Goal: Task Accomplishment & Management: Use online tool/utility

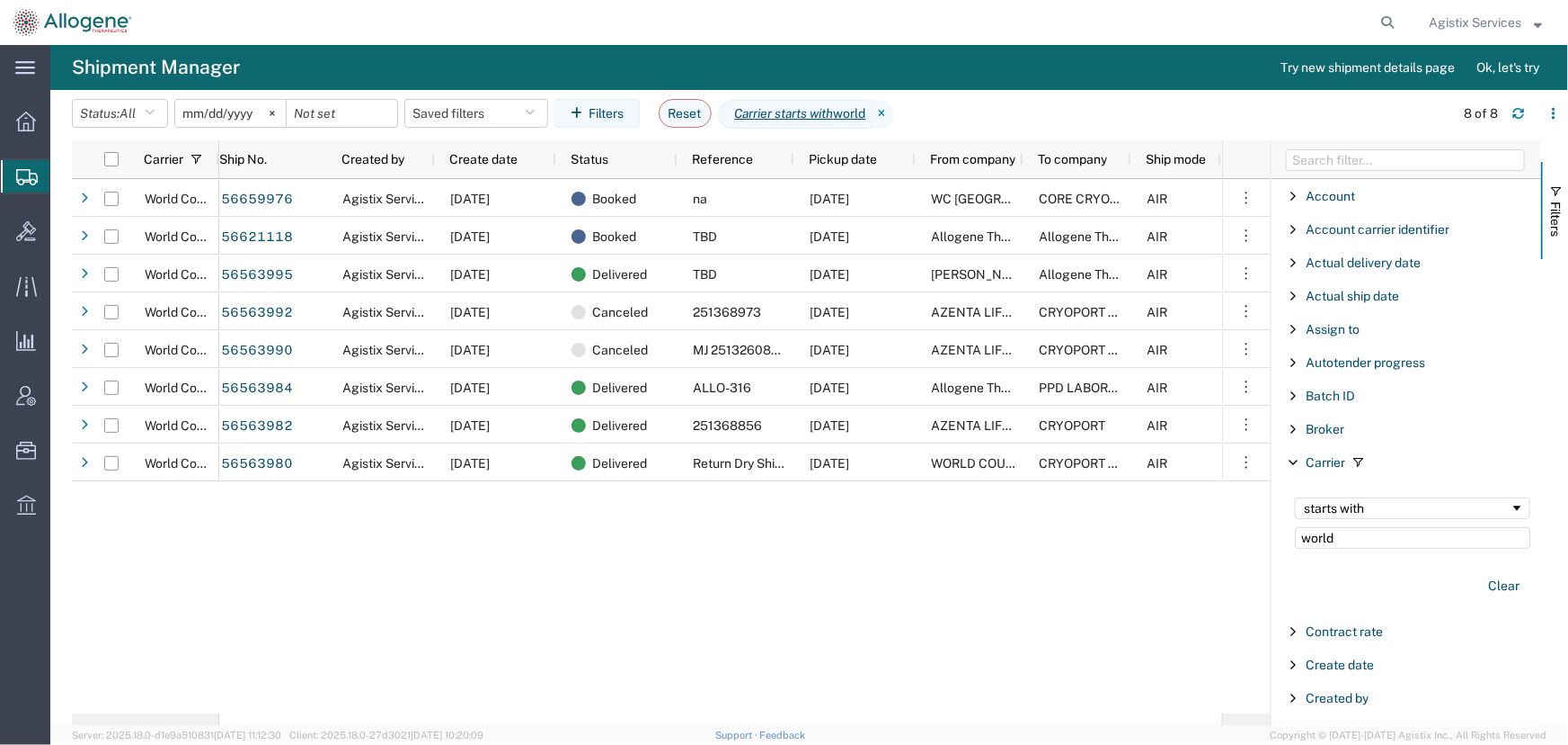
click at [1464, 28] on span "Agistix Services" at bounding box center [1475, 22] width 93 height 20
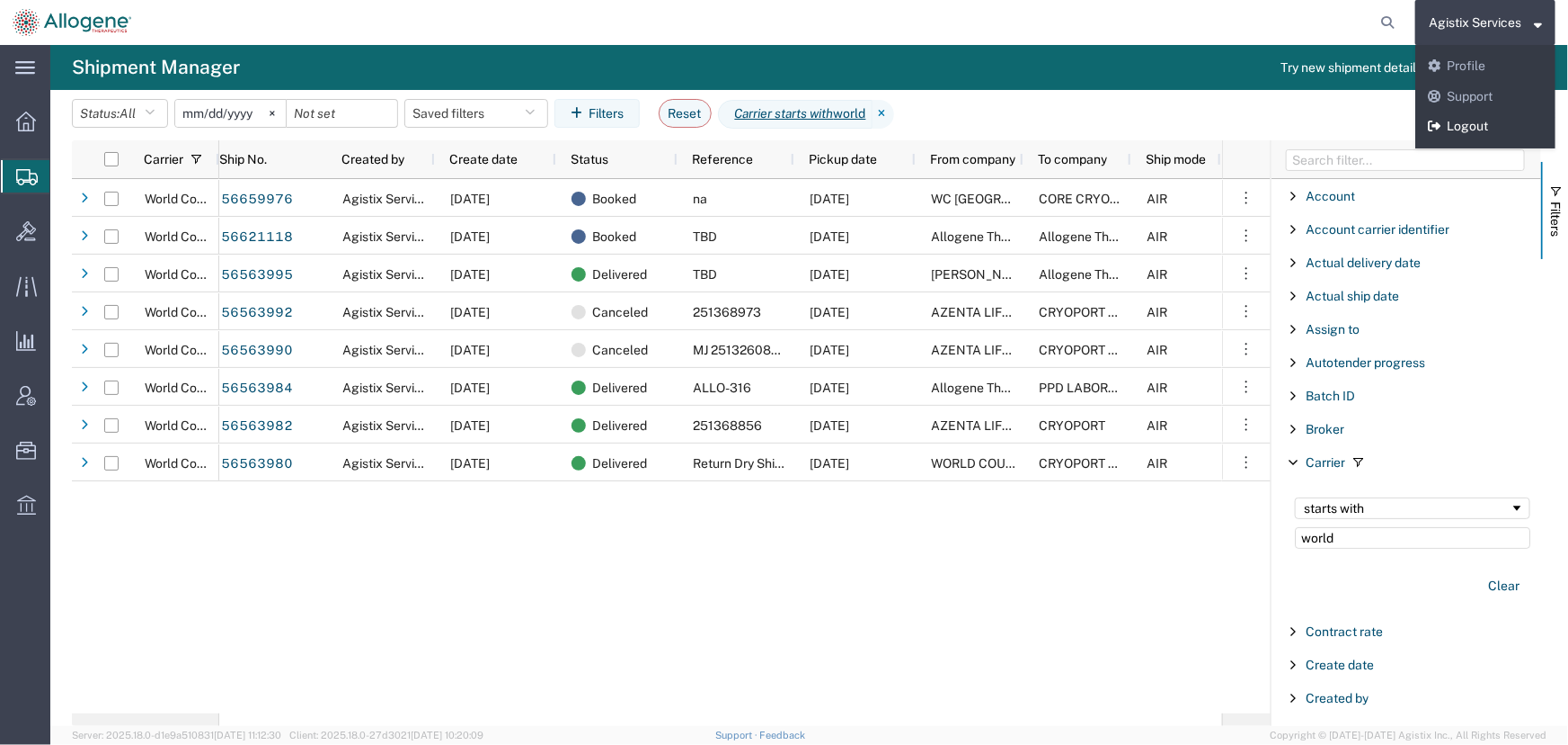
click at [1464, 117] on link "Logout" at bounding box center [1486, 127] width 141 height 31
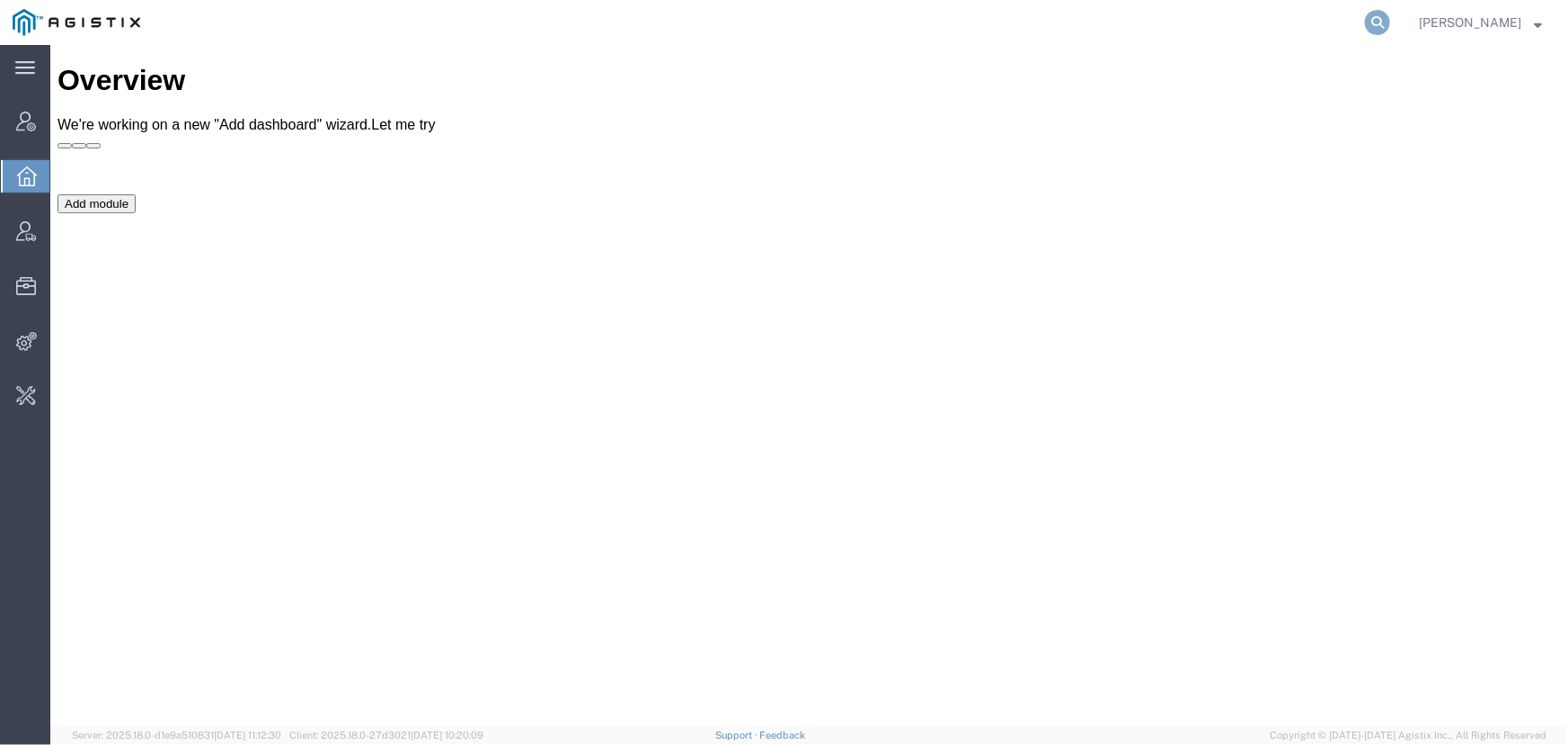
click at [1375, 18] on icon at bounding box center [1378, 22] width 25 height 25
type input "offline@abbott.com"
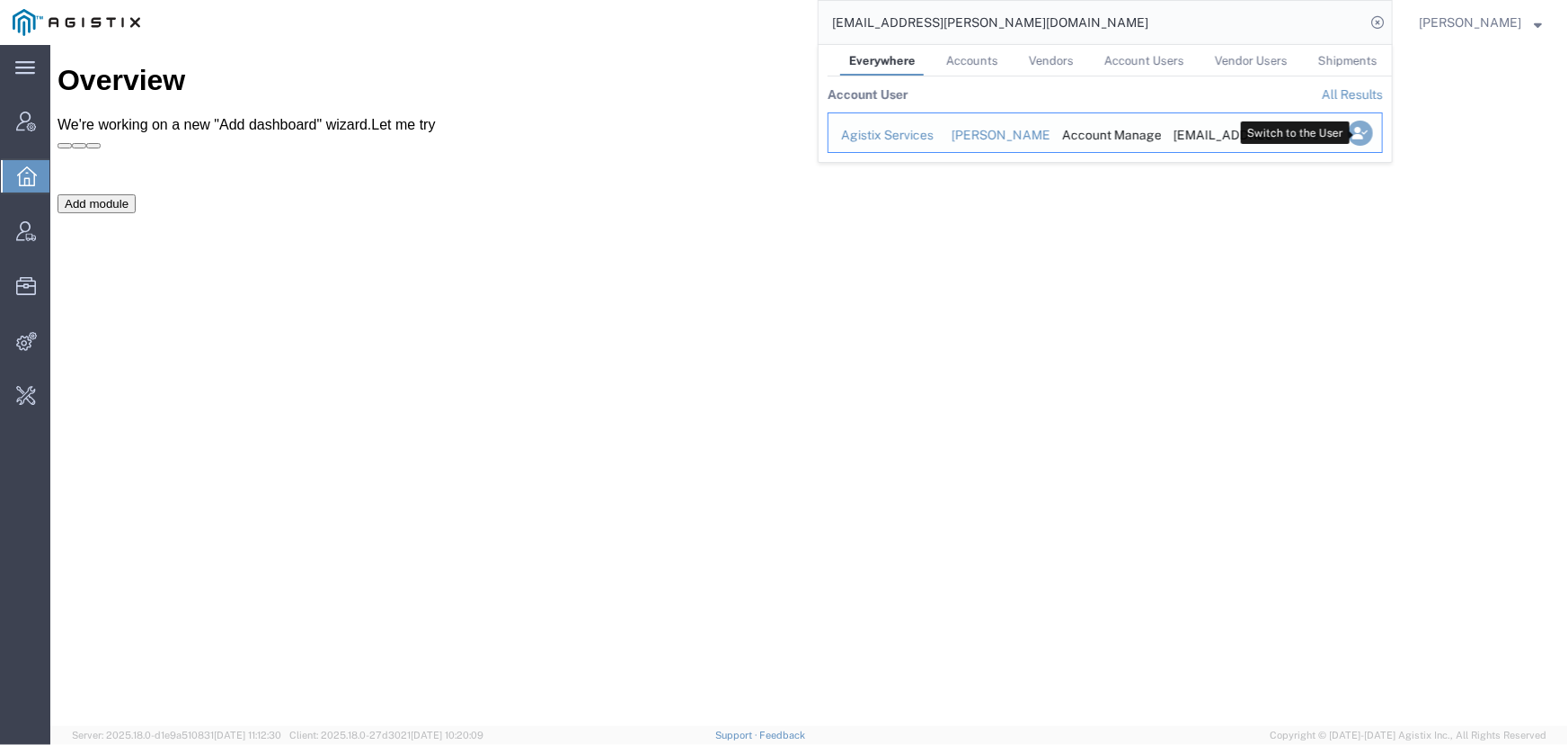
click at [1367, 135] on icon "Search Results" at bounding box center [1360, 133] width 25 height 25
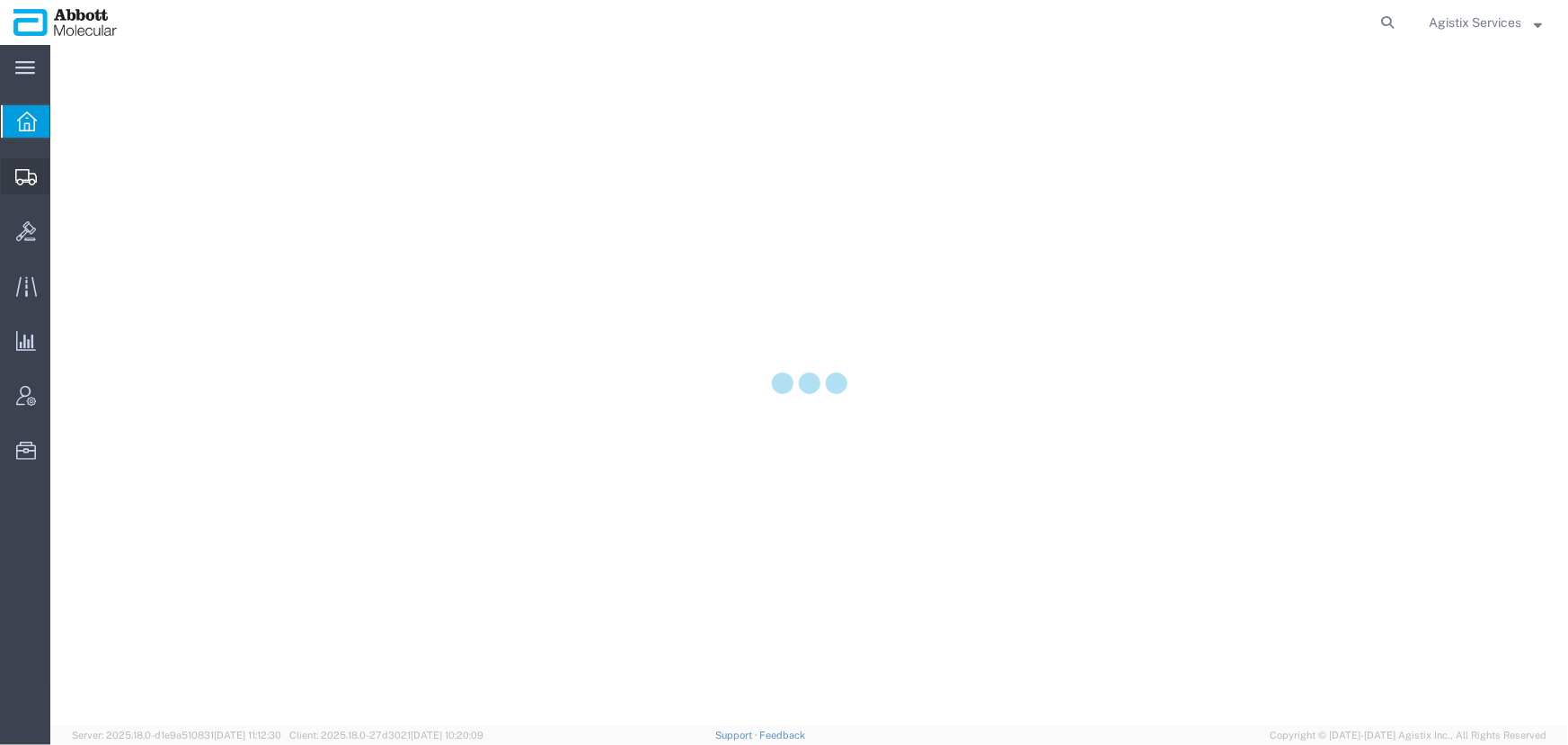
click at [30, 180] on icon at bounding box center [25, 176] width 22 height 16
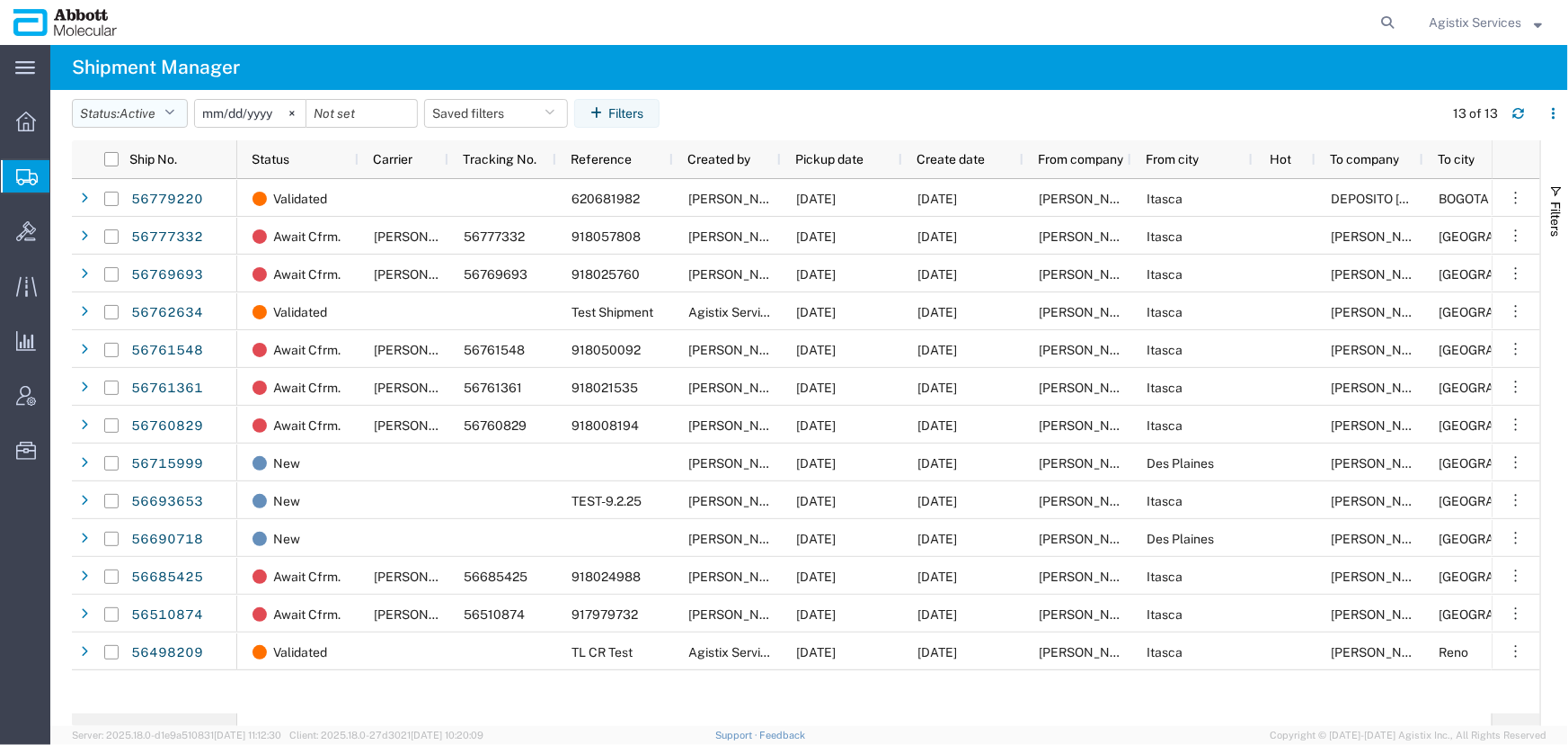
click at [174, 114] on icon "button" at bounding box center [170, 112] width 10 height 12
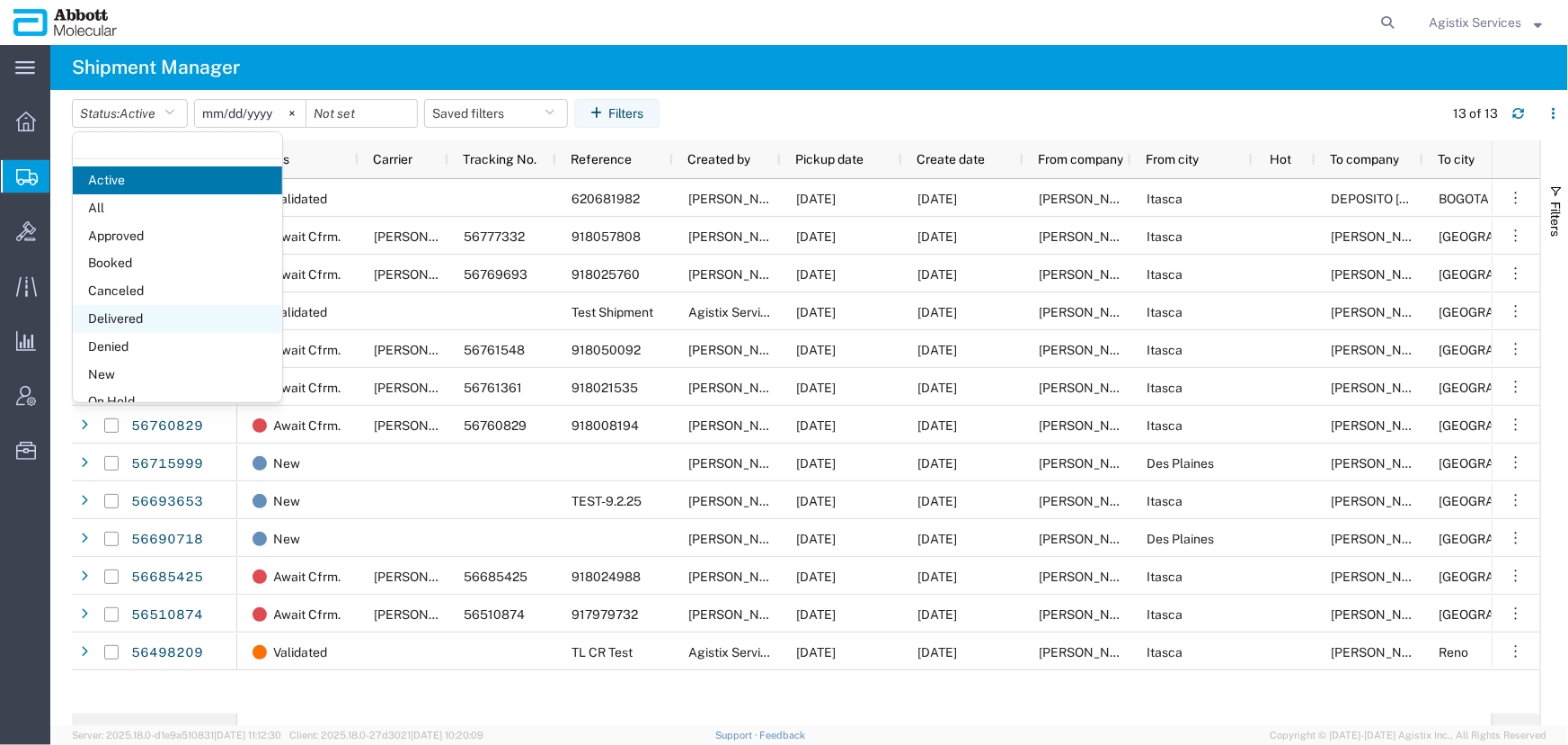
click at [123, 323] on span "Delivered" at bounding box center [178, 319] width 210 height 28
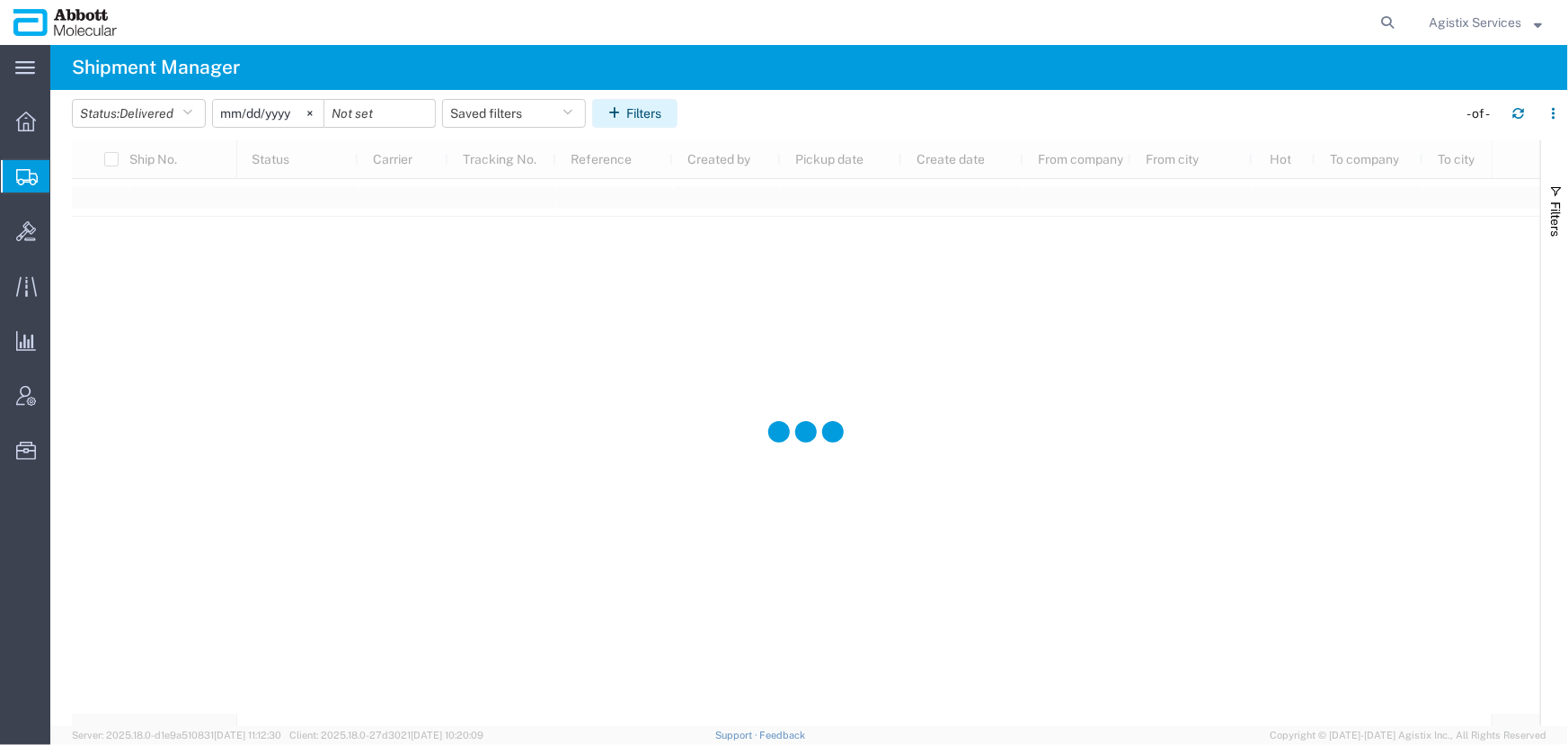
click at [667, 111] on button "Filters" at bounding box center [634, 113] width 85 height 29
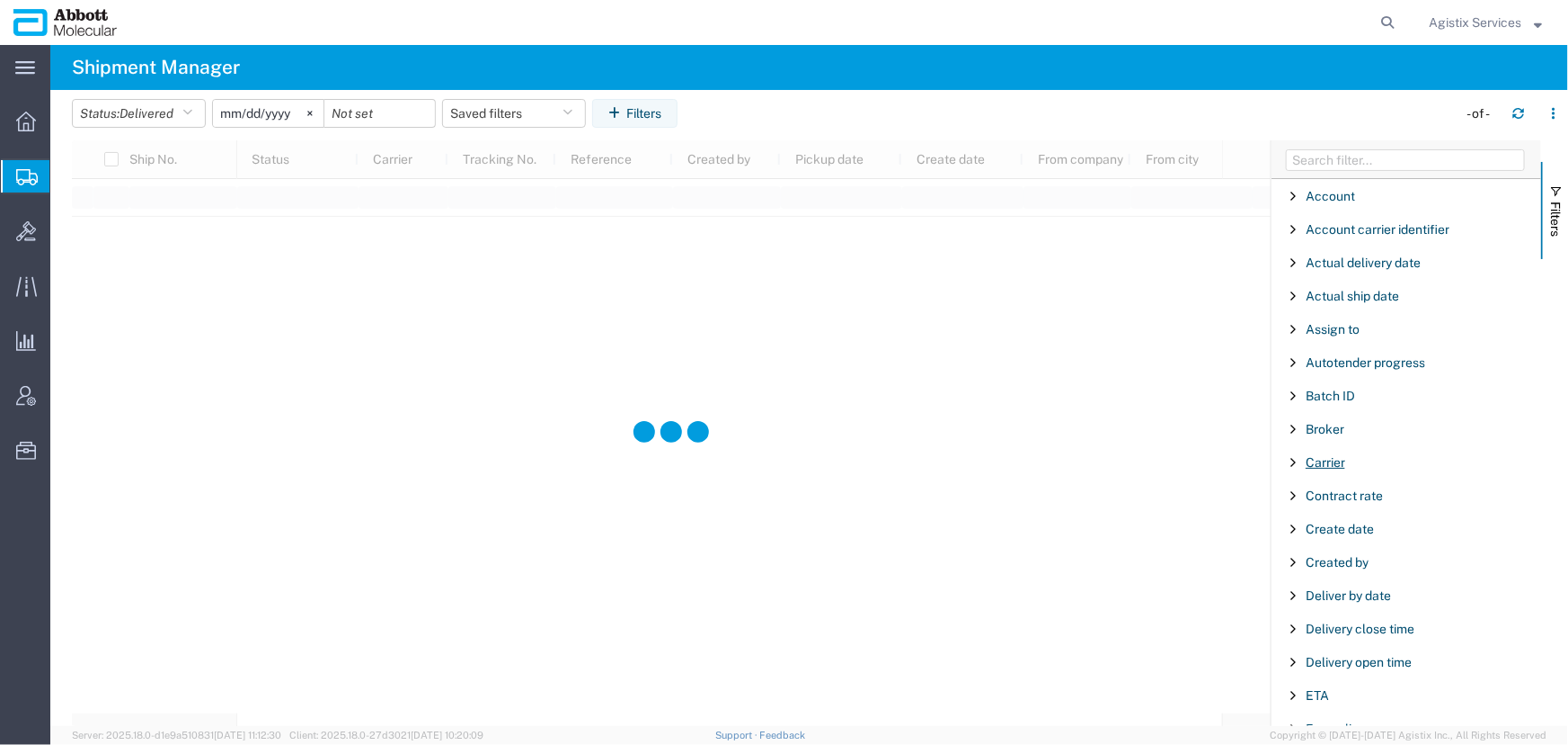
click at [1331, 462] on span "Carrier" at bounding box center [1325, 462] width 39 height 14
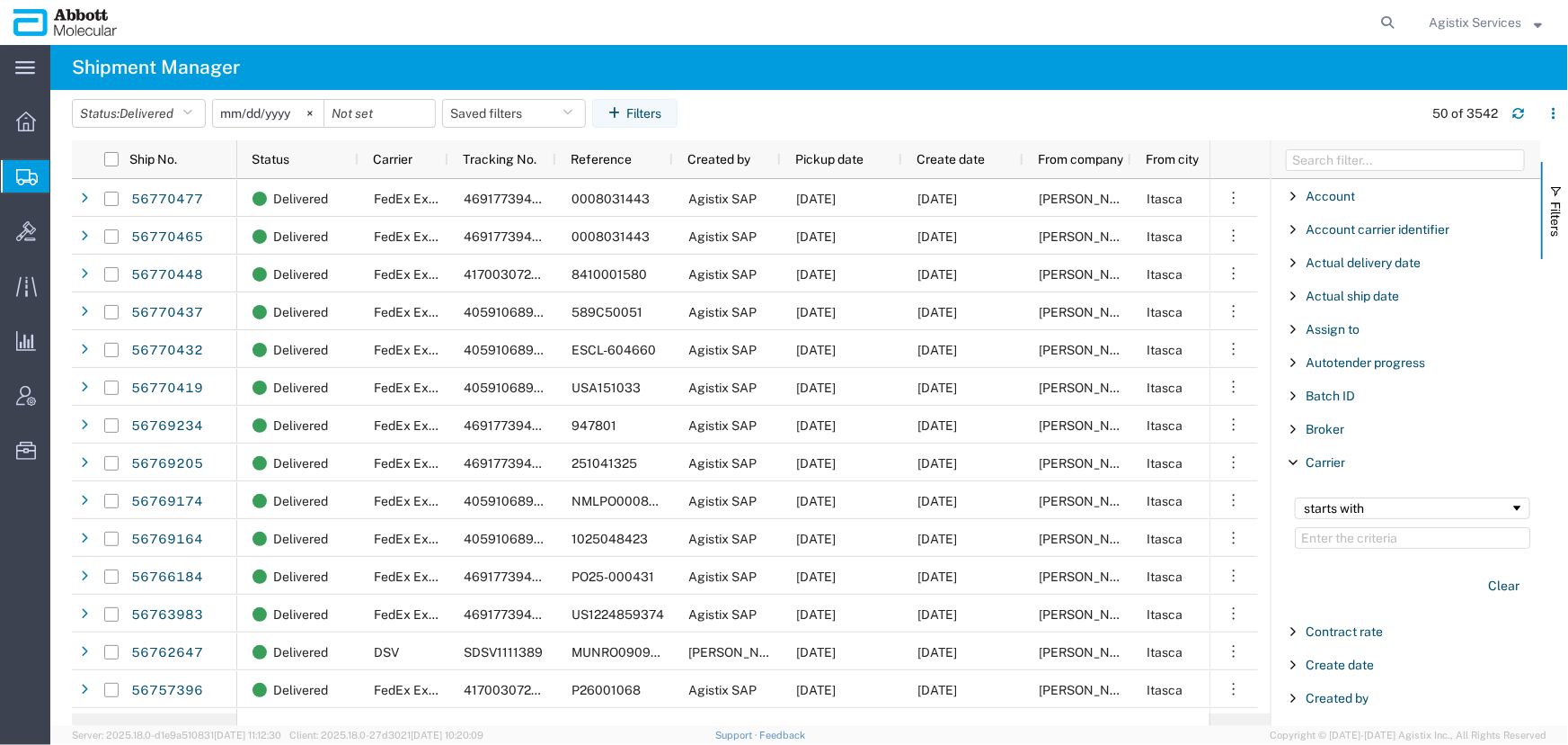
click at [1333, 536] on input "Filter Value" at bounding box center [1413, 537] width 235 height 22
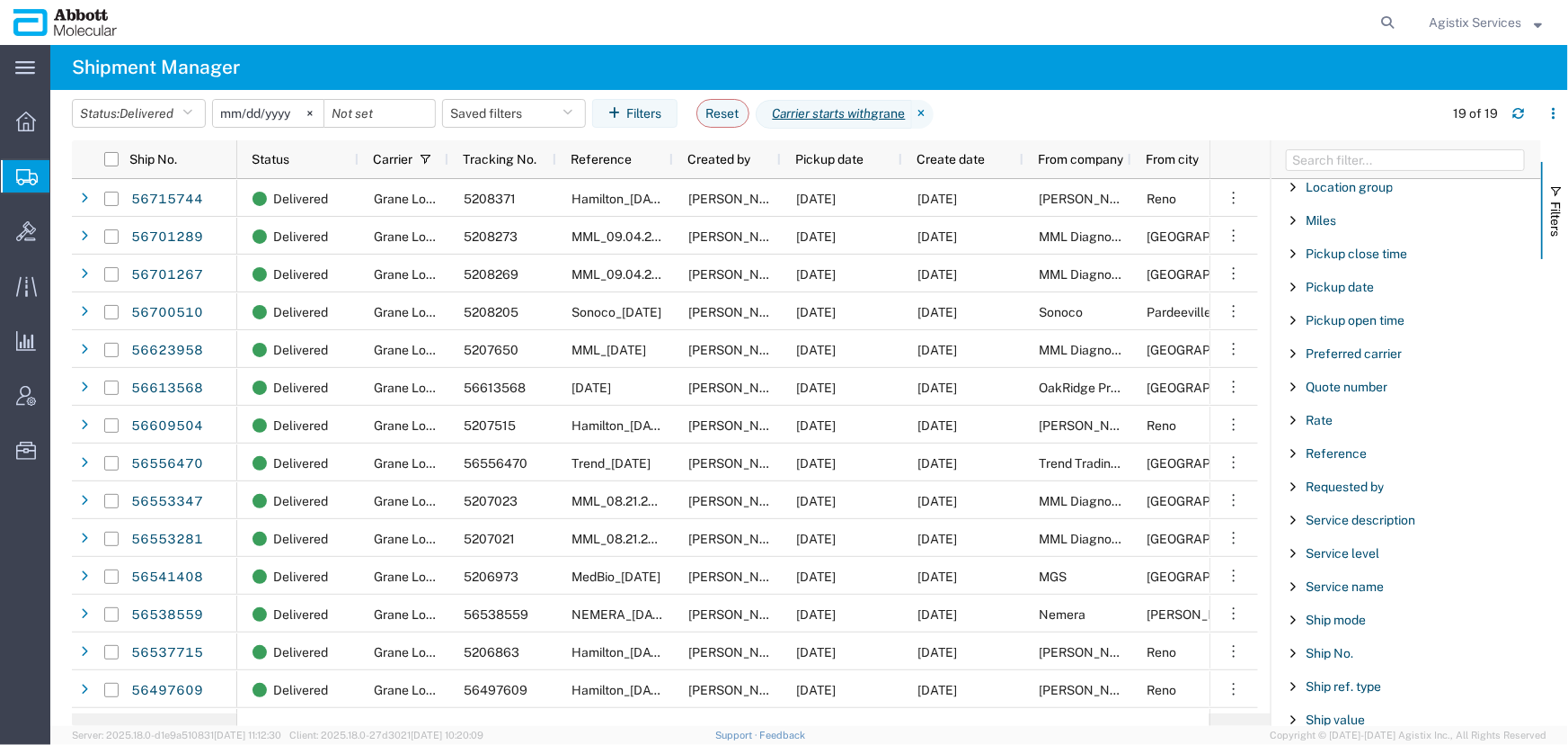
scroll to position [1226, 0]
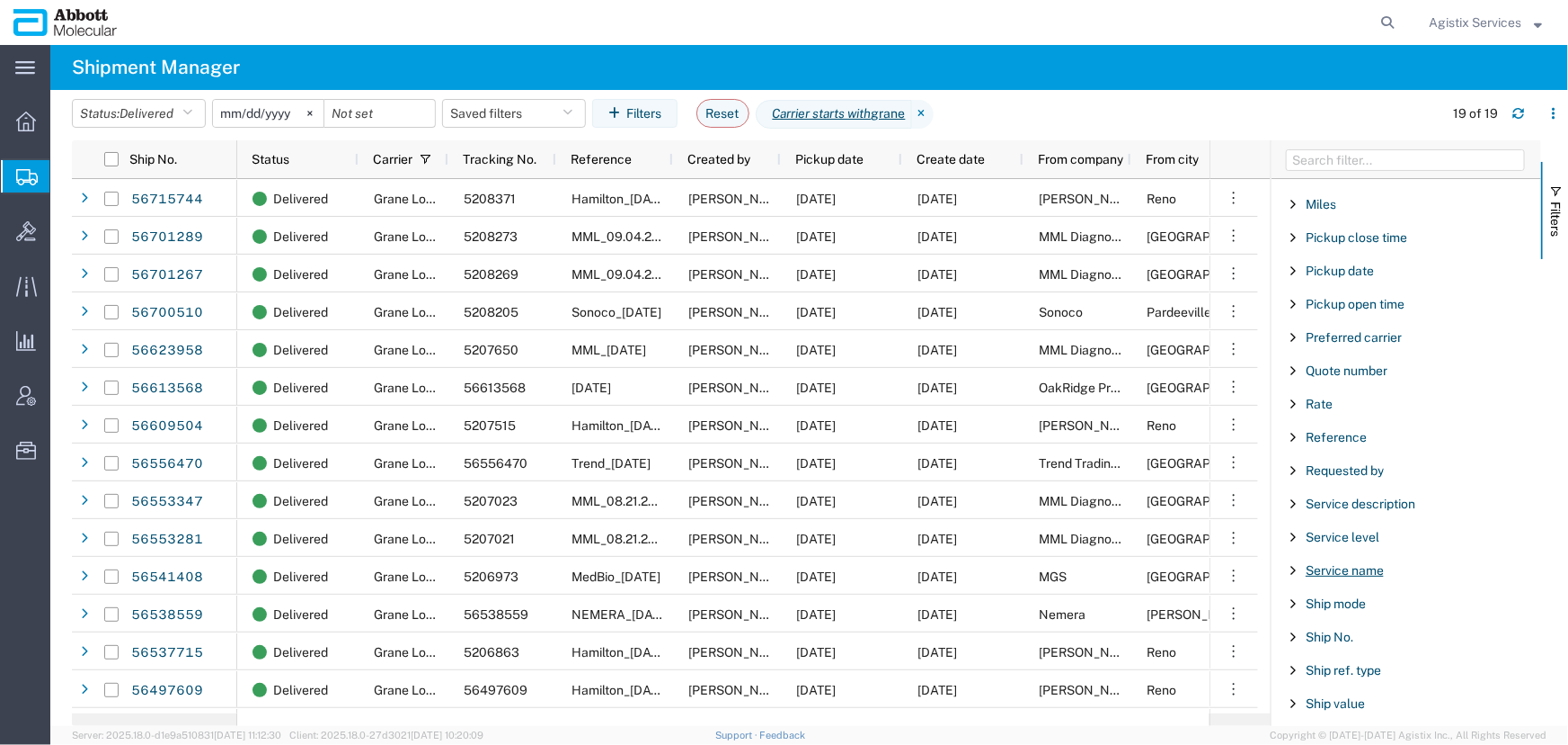
type input "grane"
click at [1373, 567] on span "Service name" at bounding box center [1344, 570] width 78 height 14
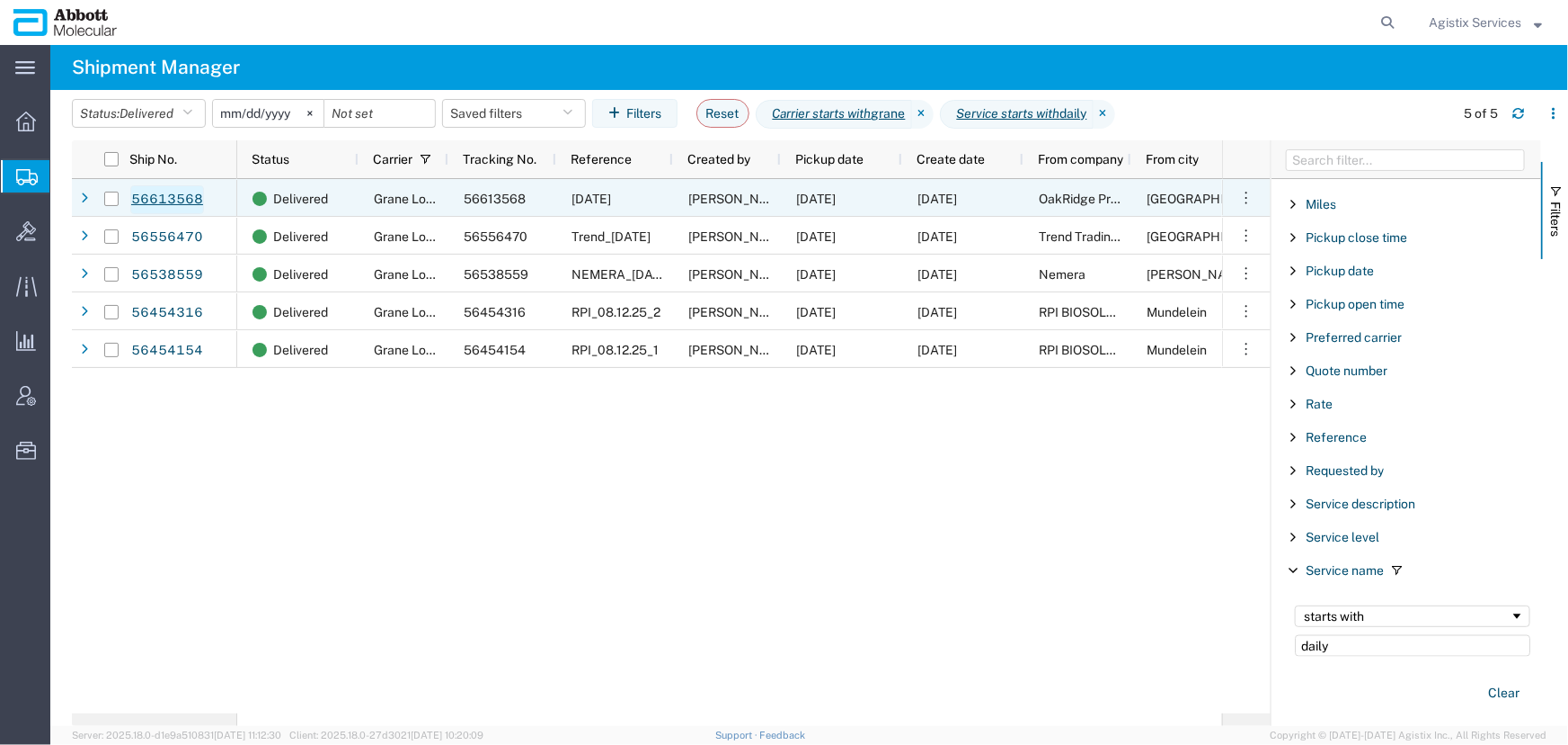
type input "daily"
click at [173, 191] on link "56613568" at bounding box center [167, 200] width 74 height 29
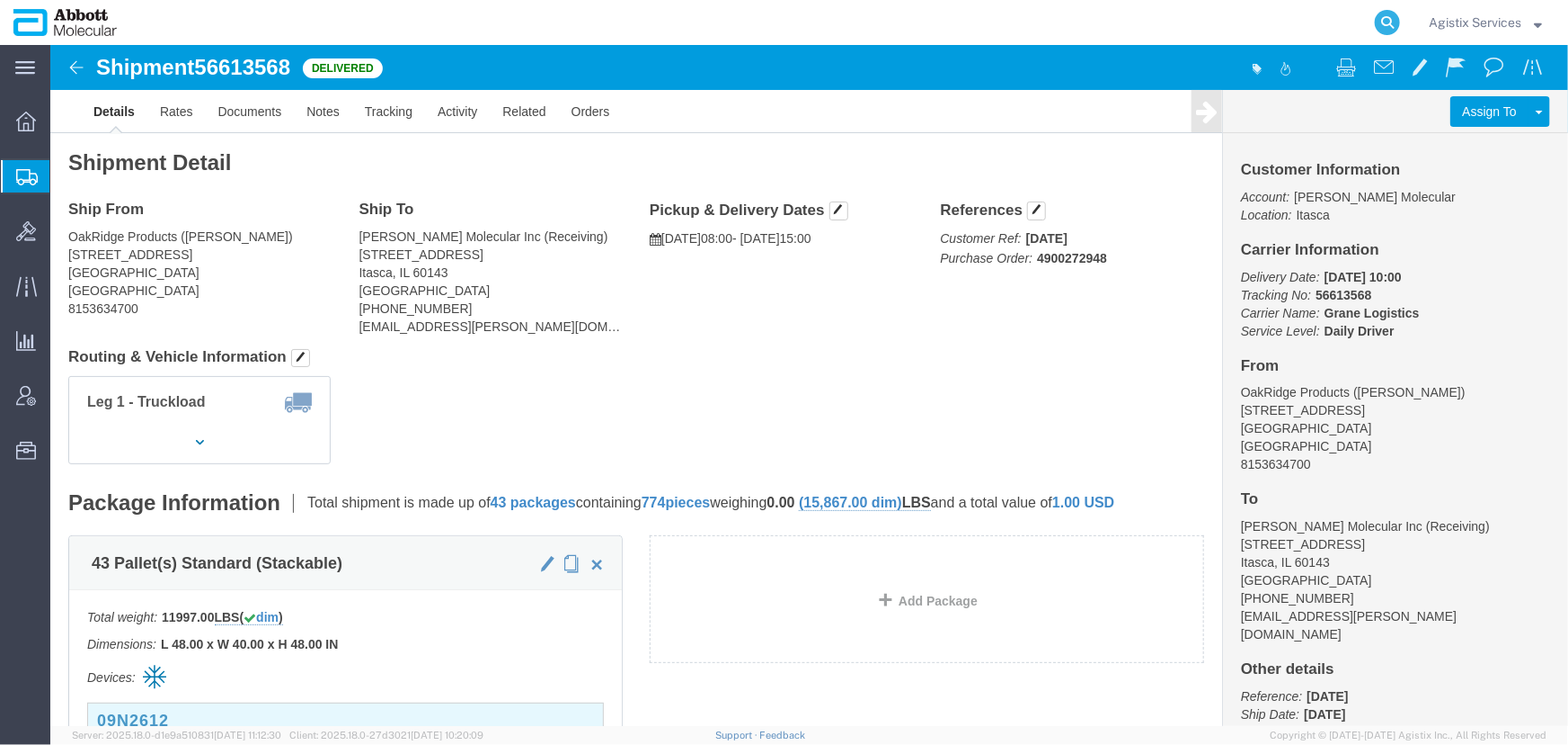
click at [1384, 22] on icon at bounding box center [1387, 22] width 25 height 25
type input "56762634"
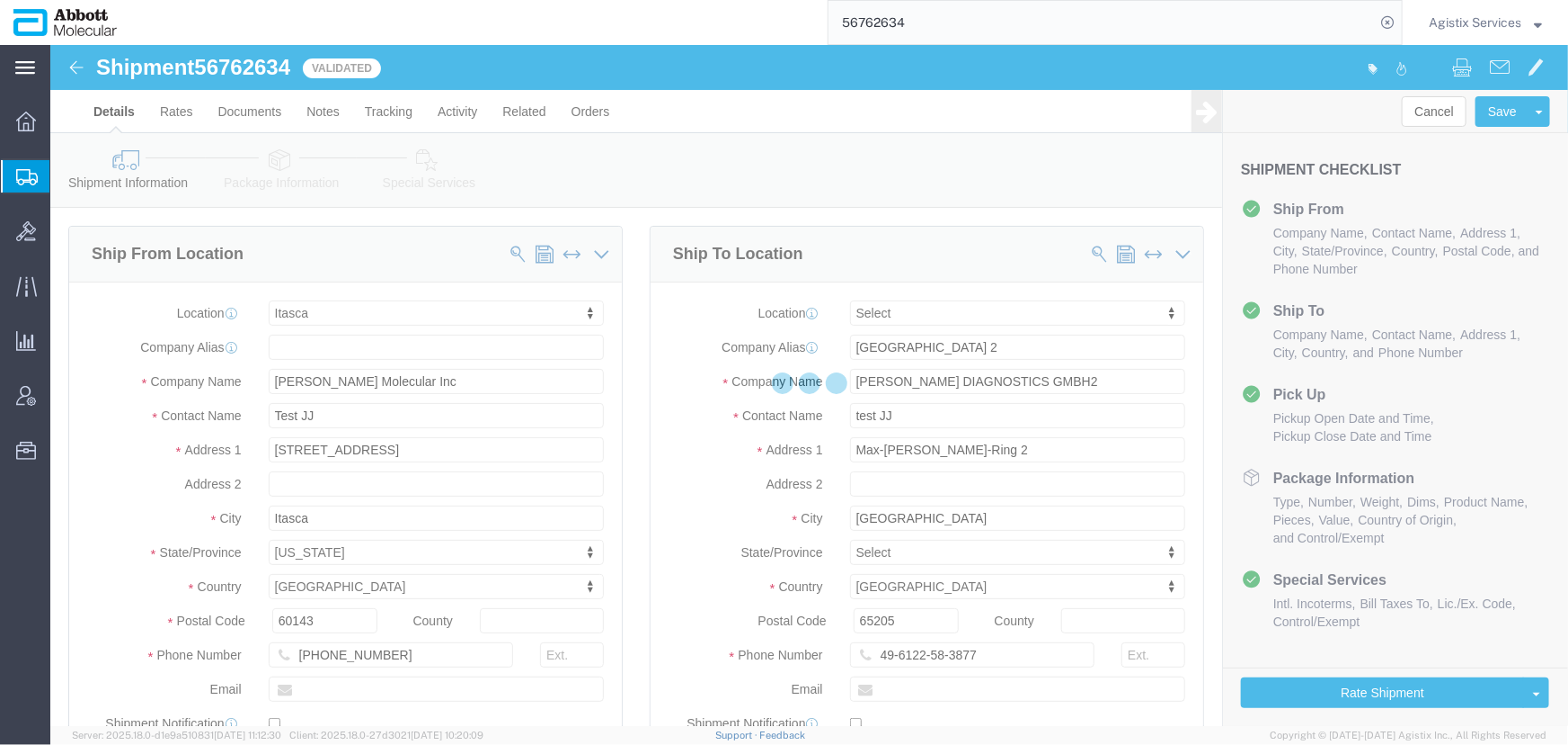
select select "48454"
select select
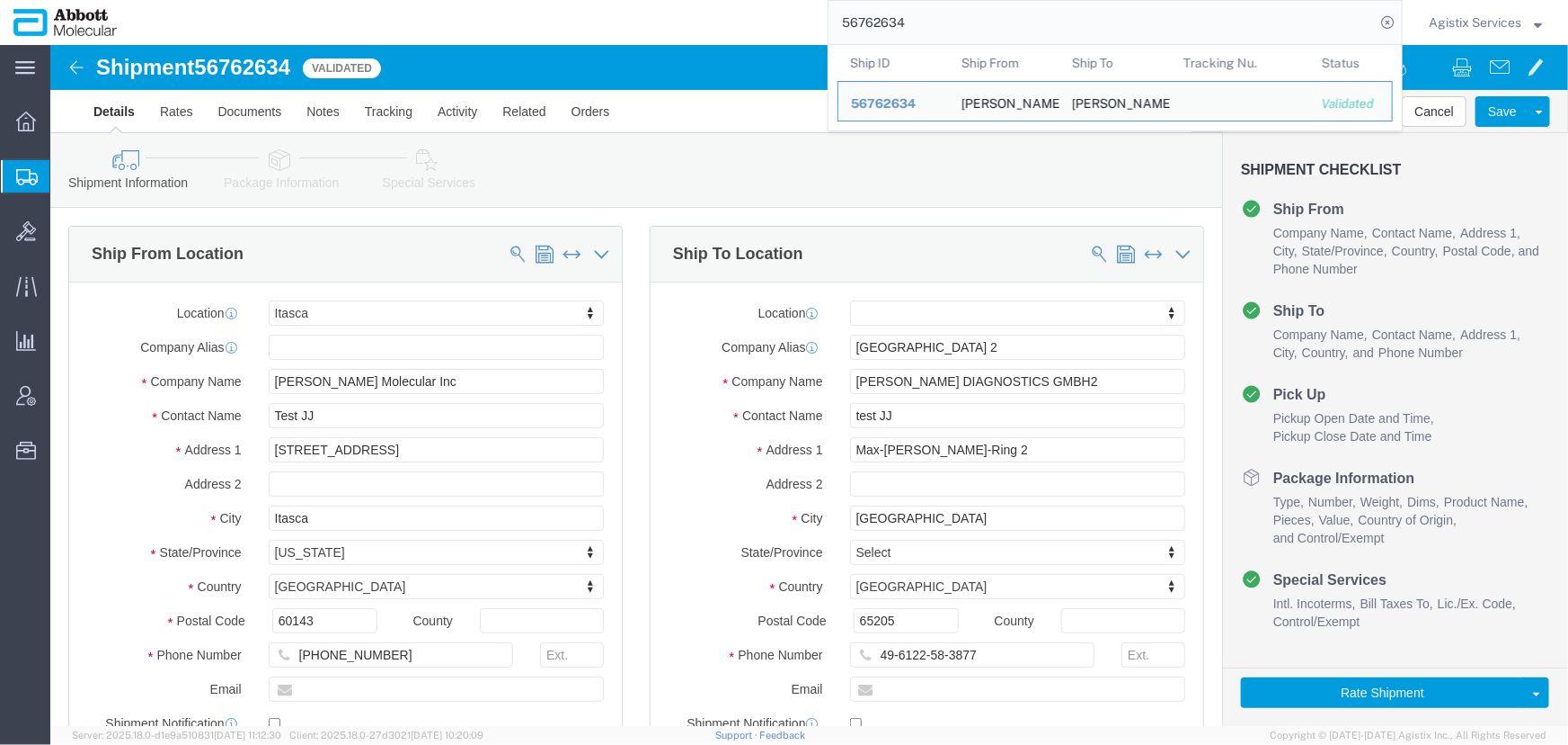
click icon
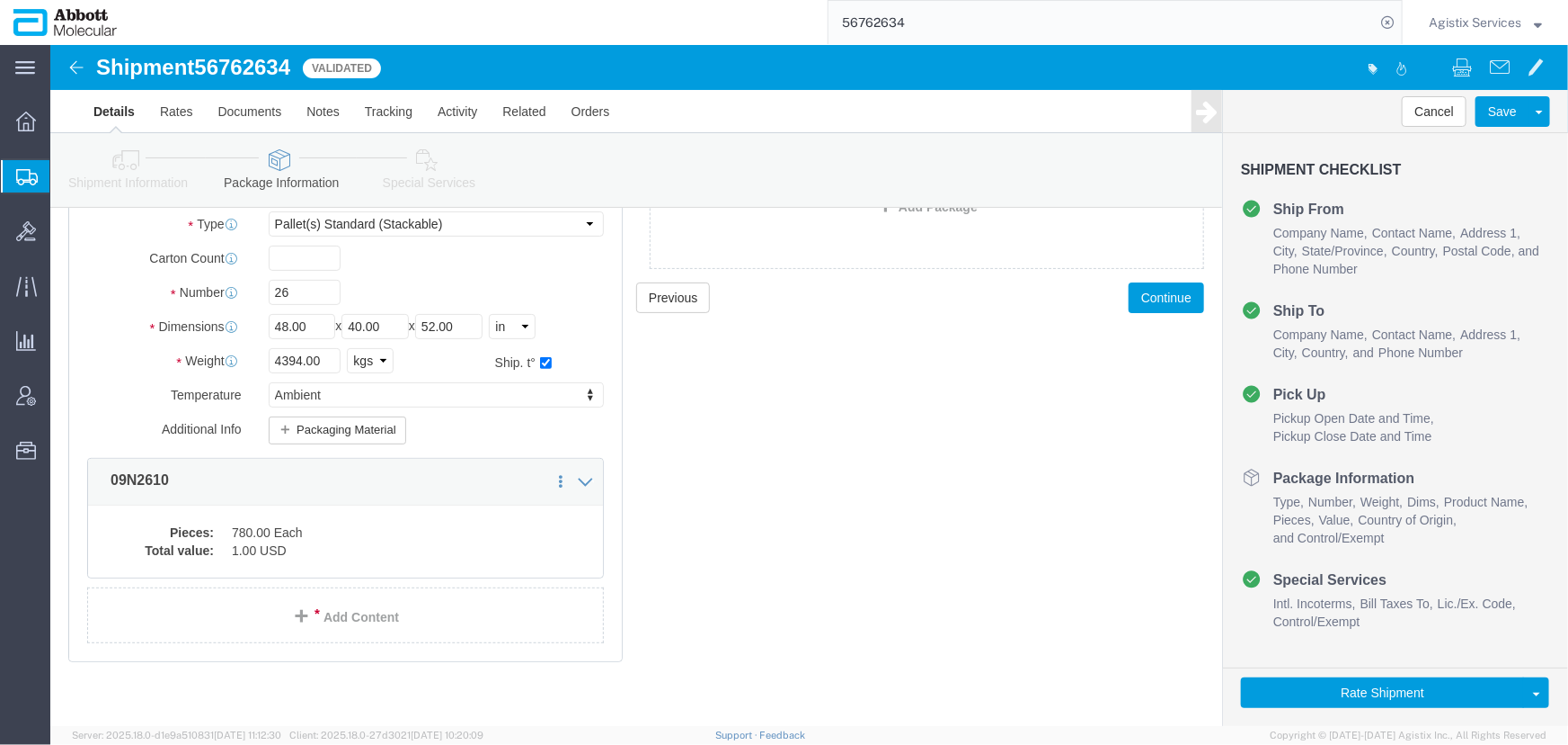
scroll to position [159, 0]
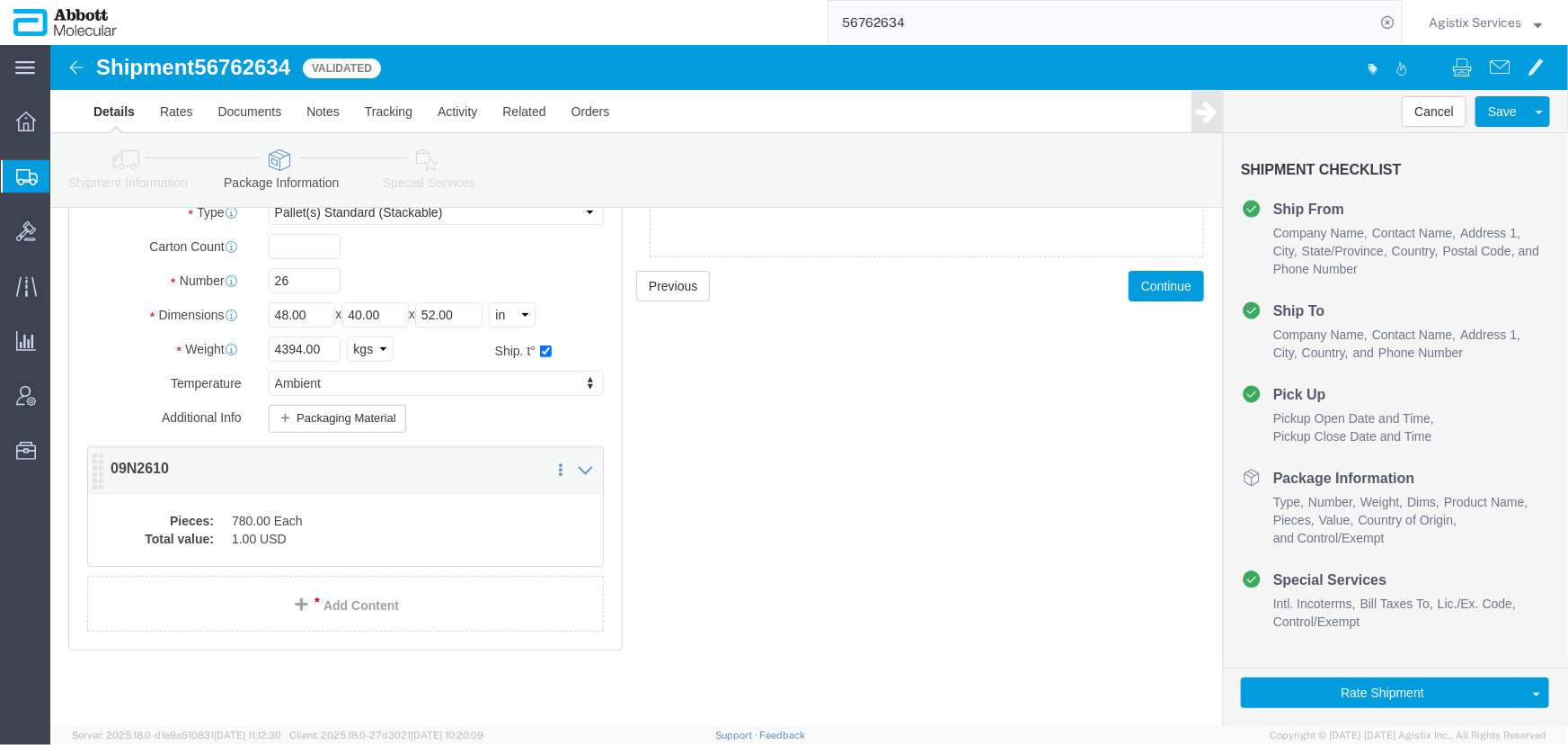
click dt "Total value:"
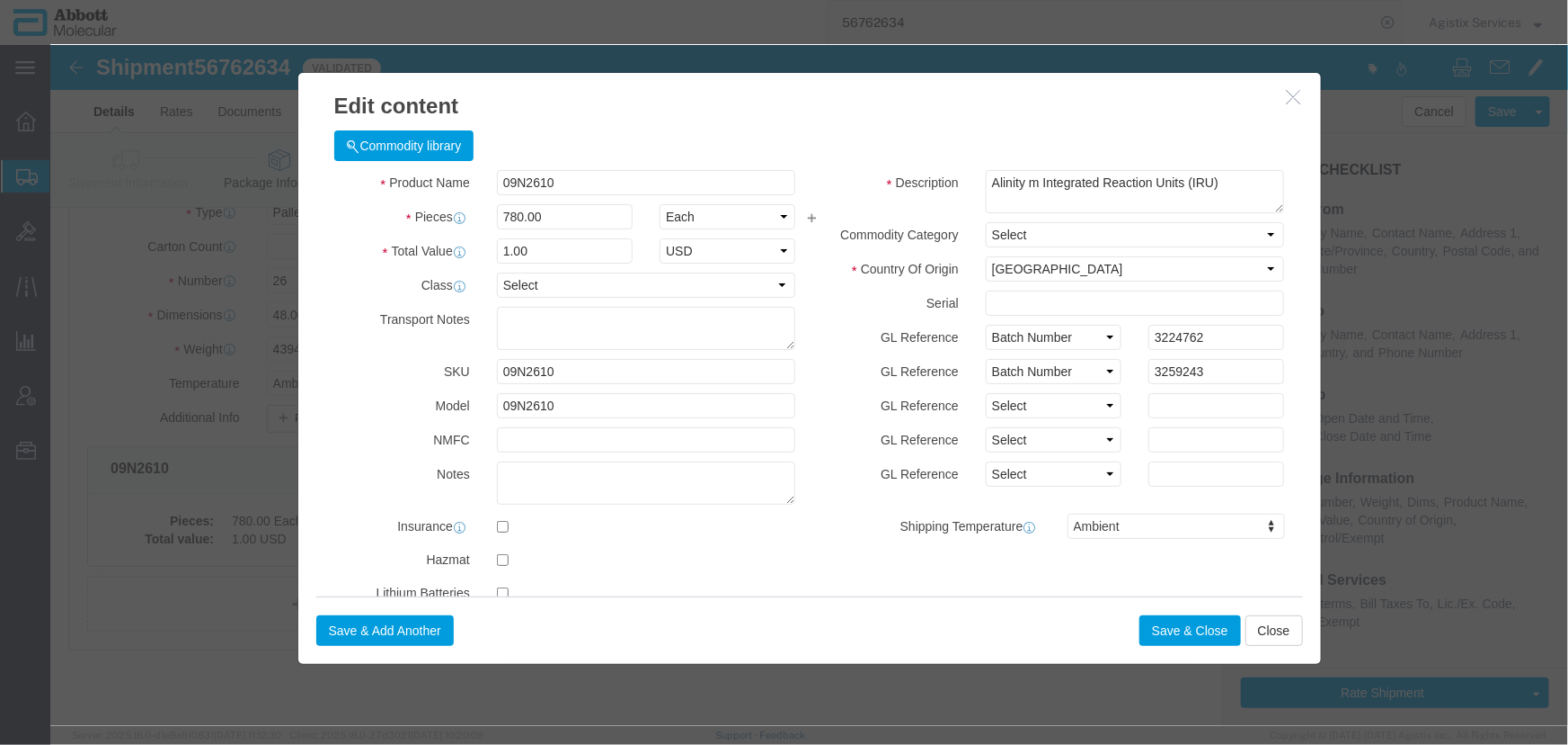
click icon "button"
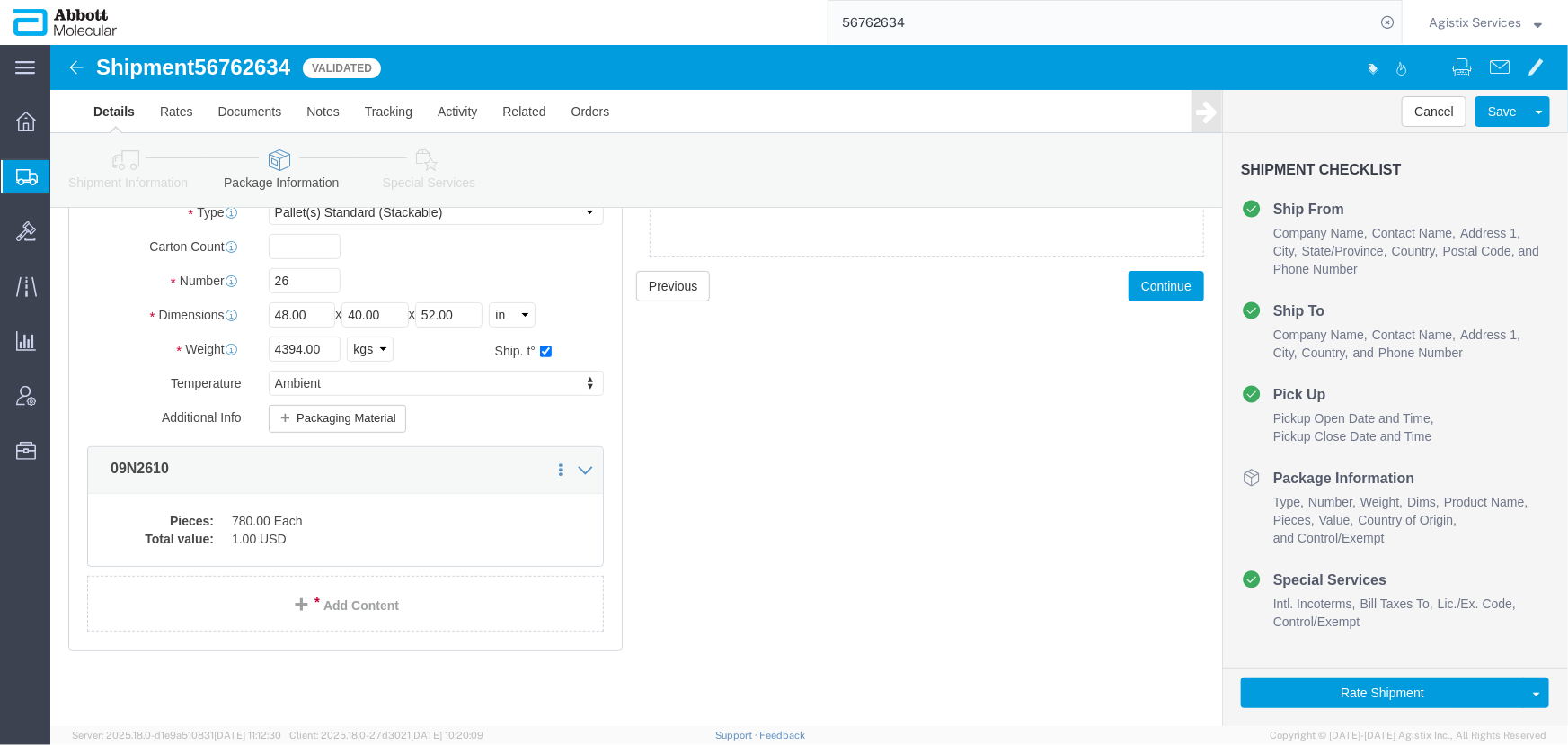
click icon
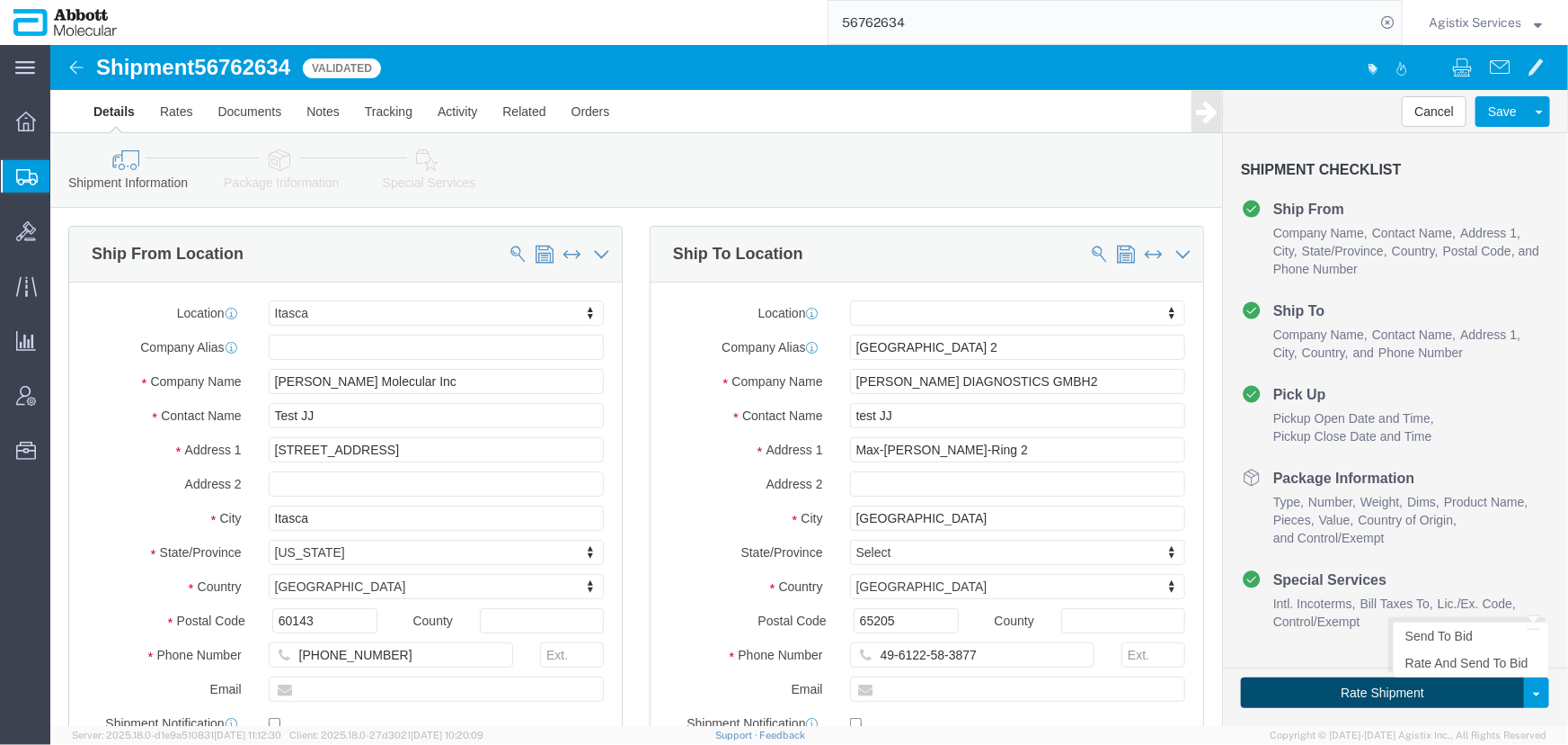
click button "Rate Shipment"
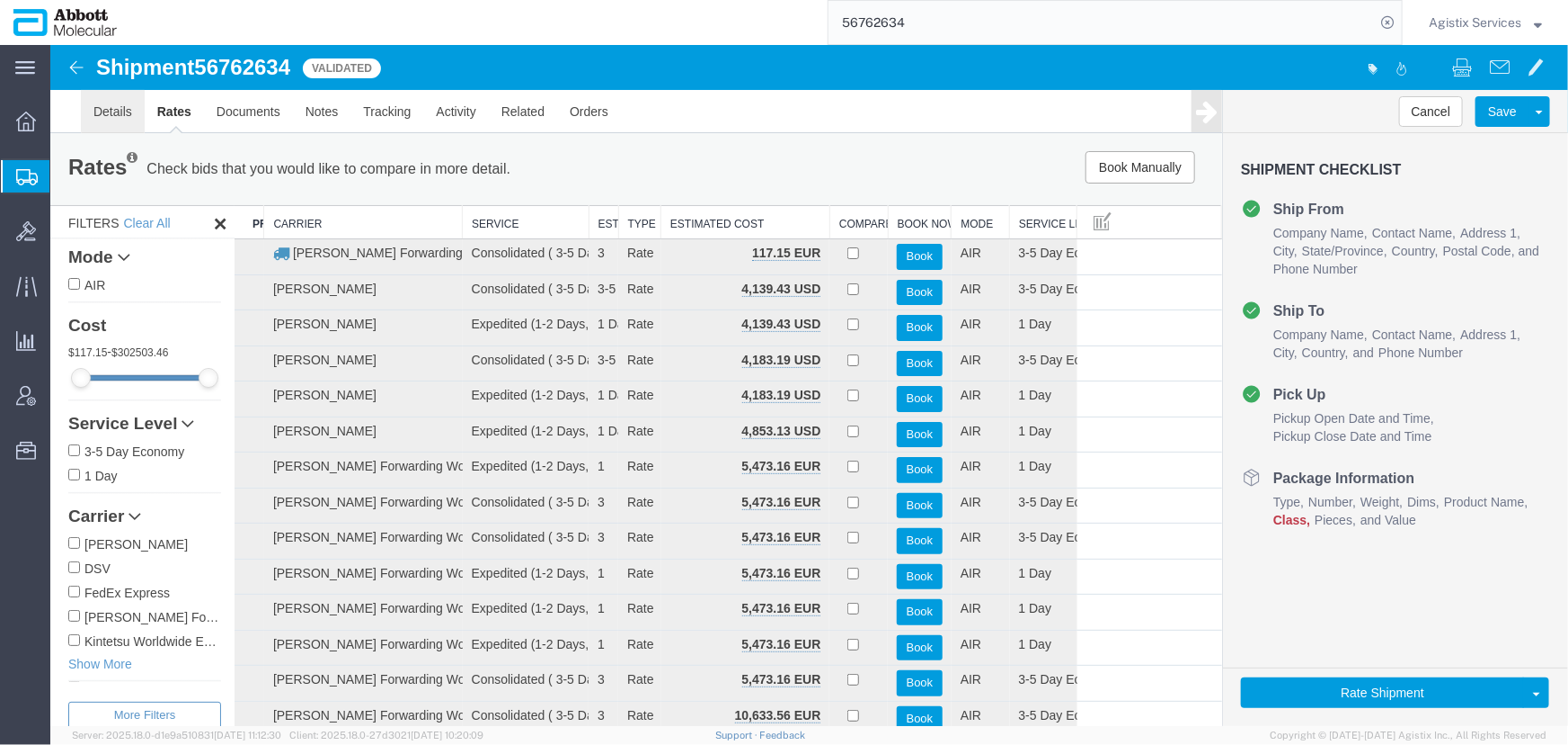
click at [116, 116] on link "Details" at bounding box center [111, 111] width 64 height 43
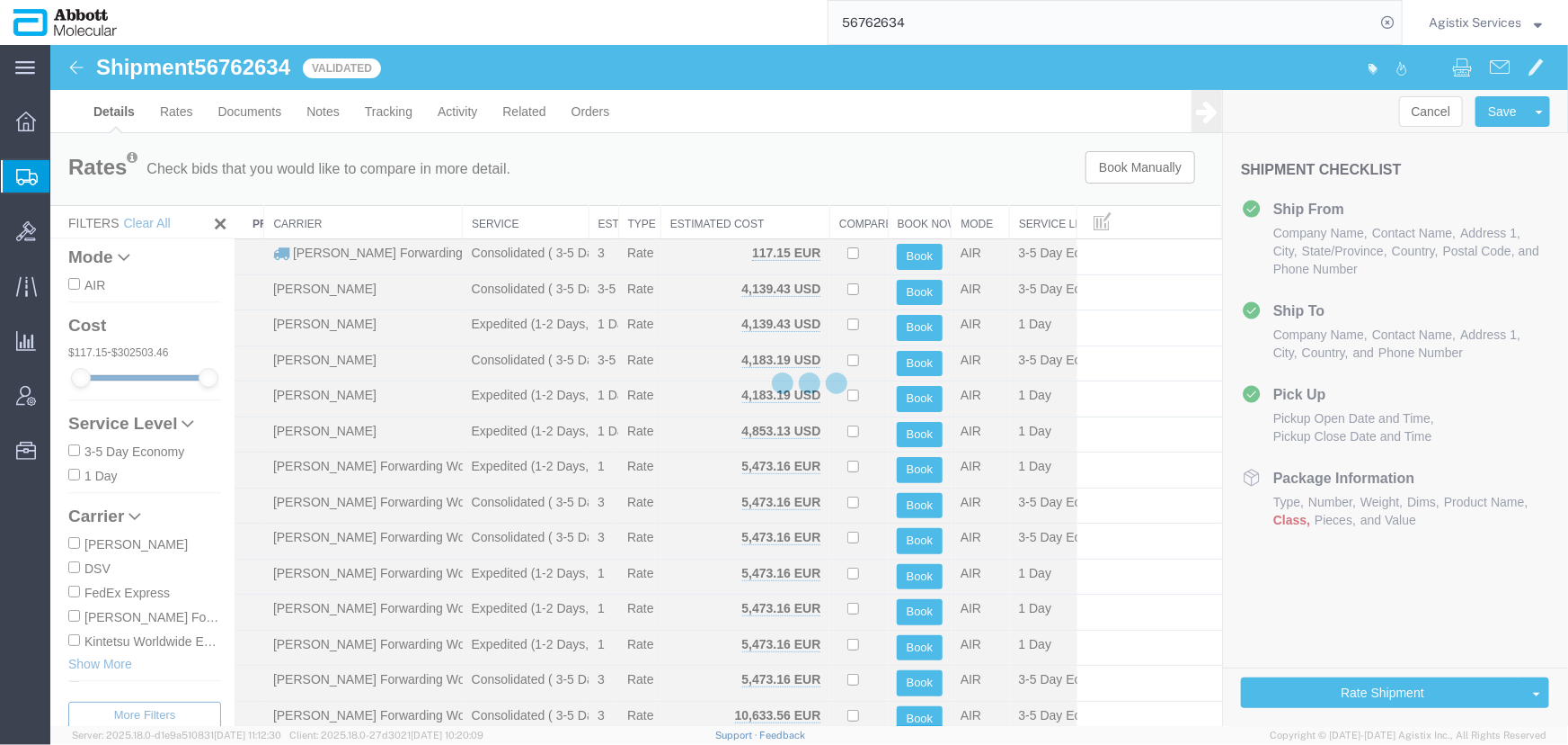
select select "48454"
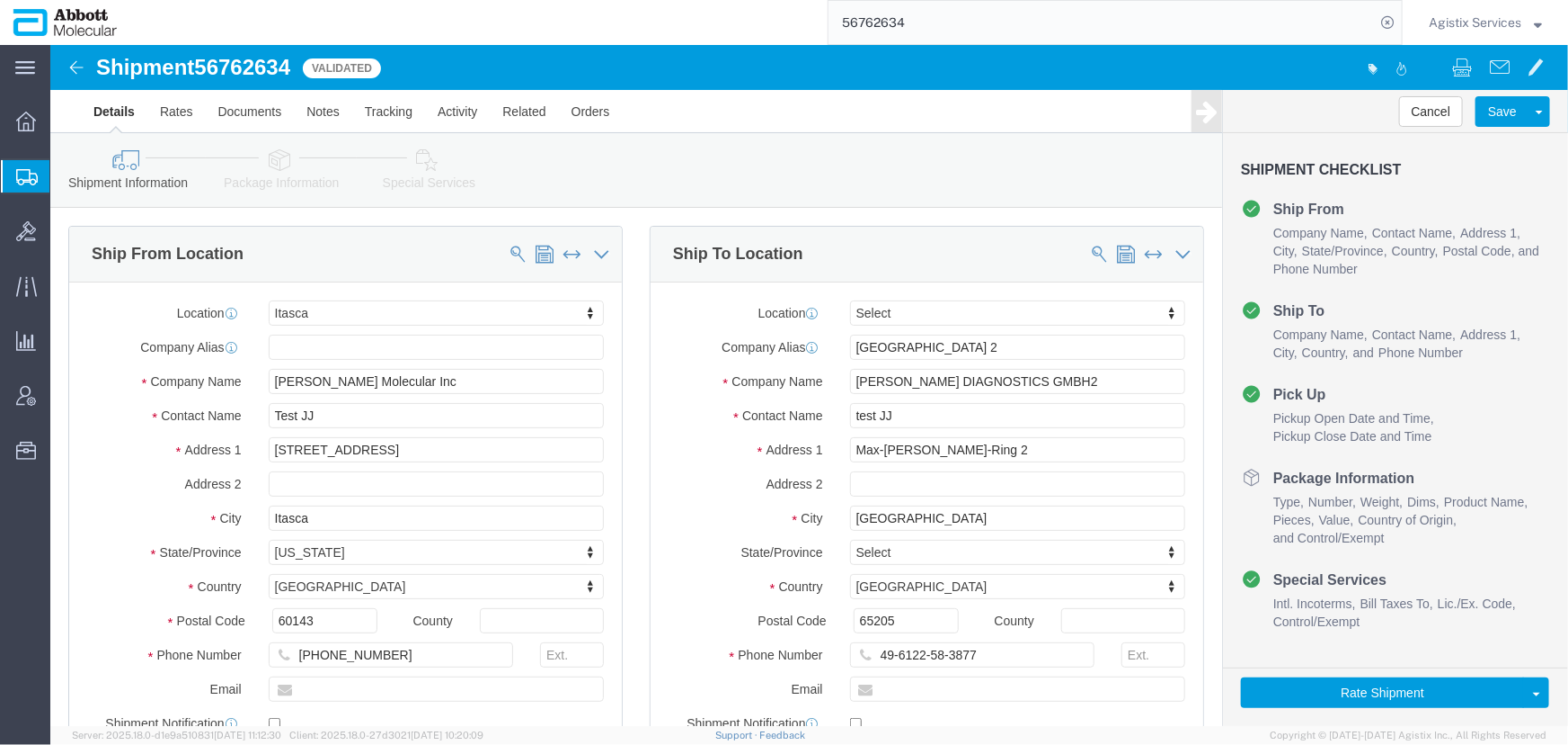
click link "Package Information"
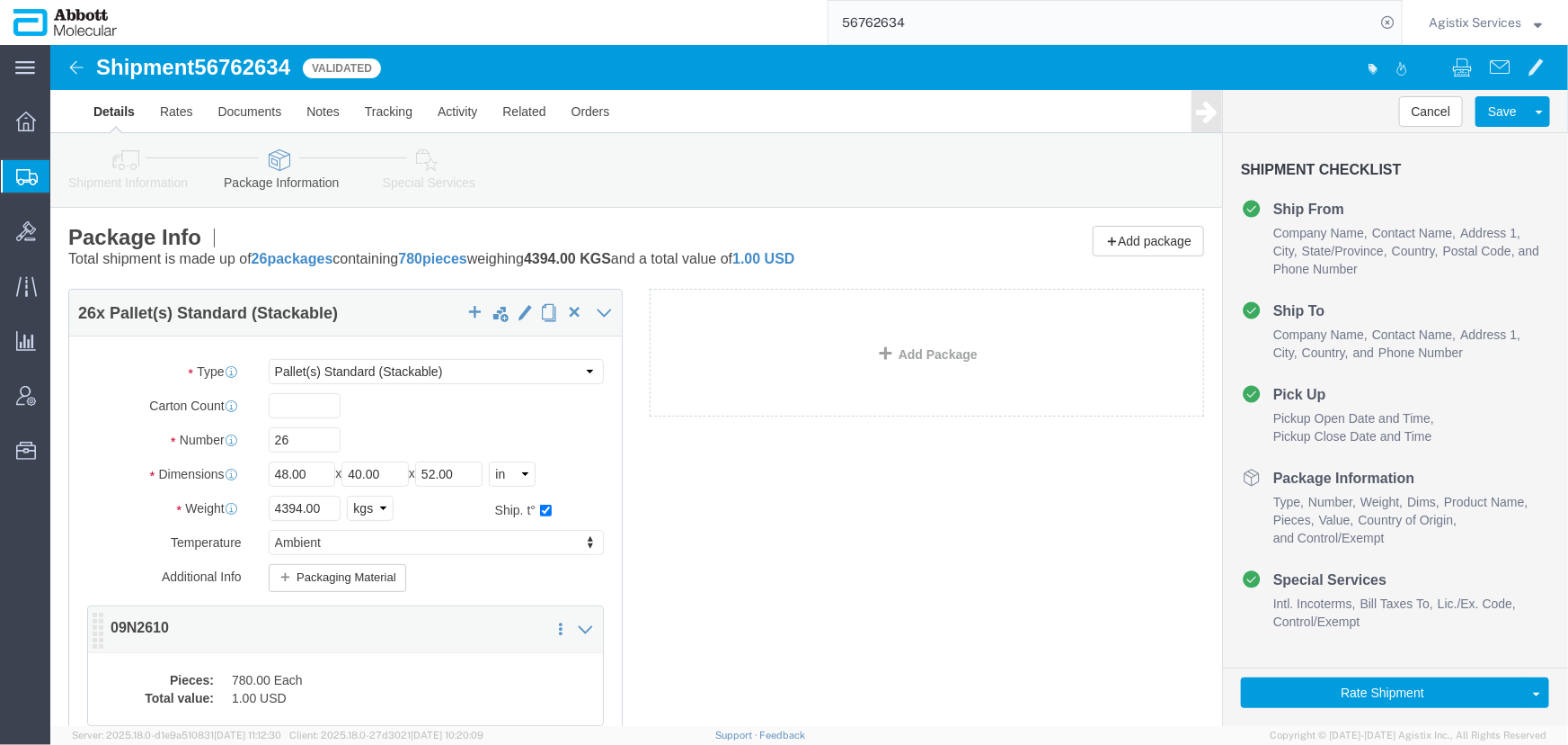
click dt "Pieces:"
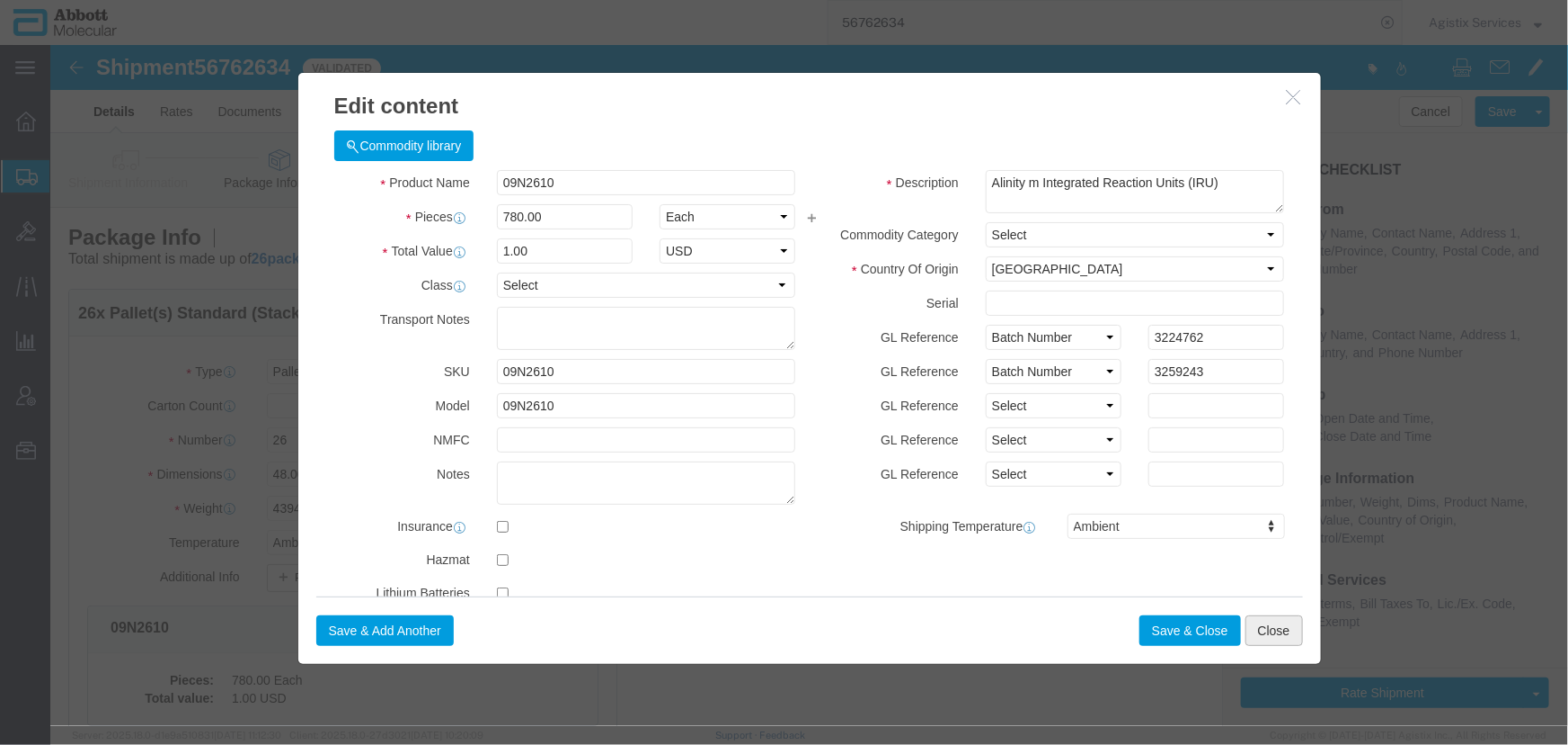
drag, startPoint x: 1234, startPoint y: 584, endPoint x: 1249, endPoint y: 589, distance: 15.8
click button "Close"
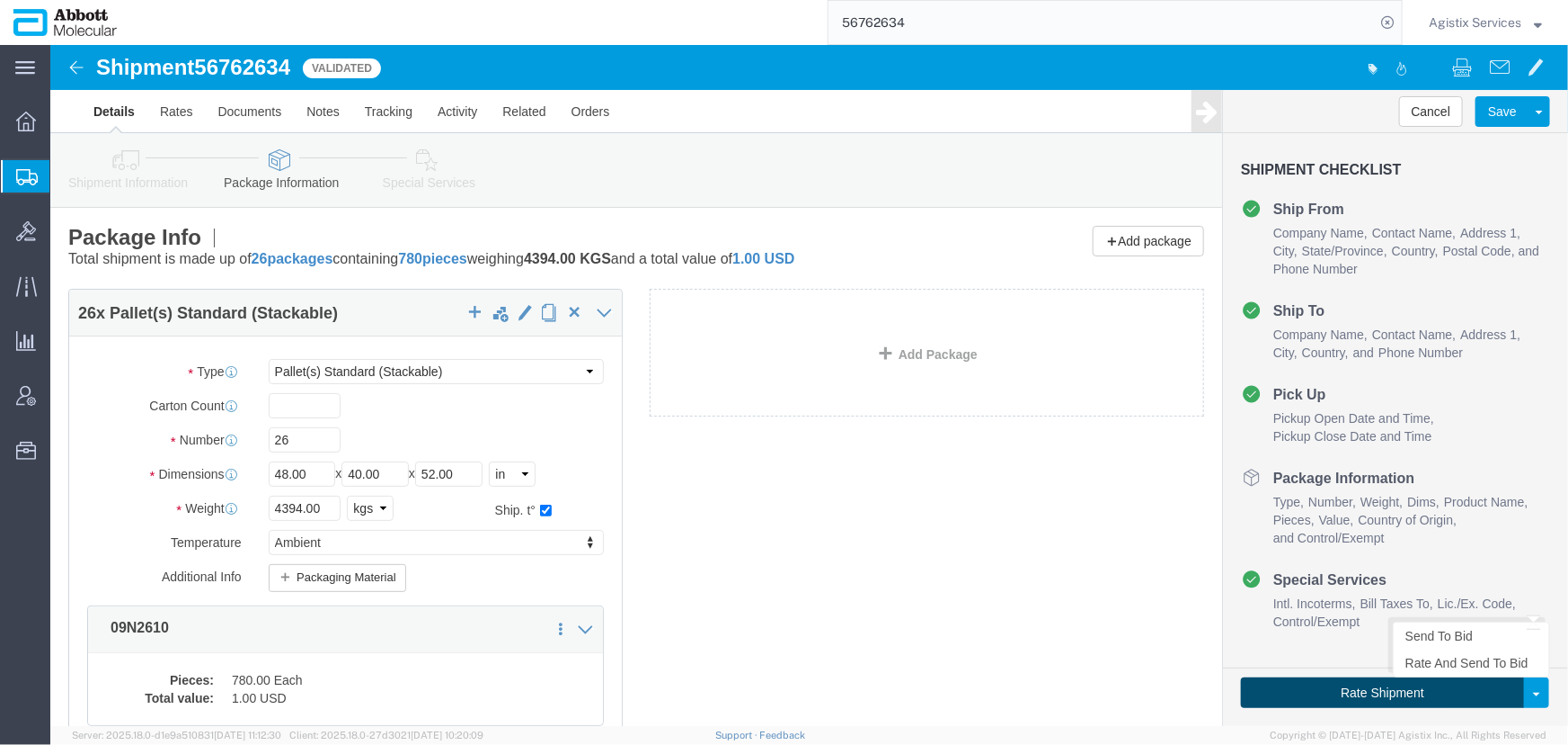
click button "Rate Shipment"
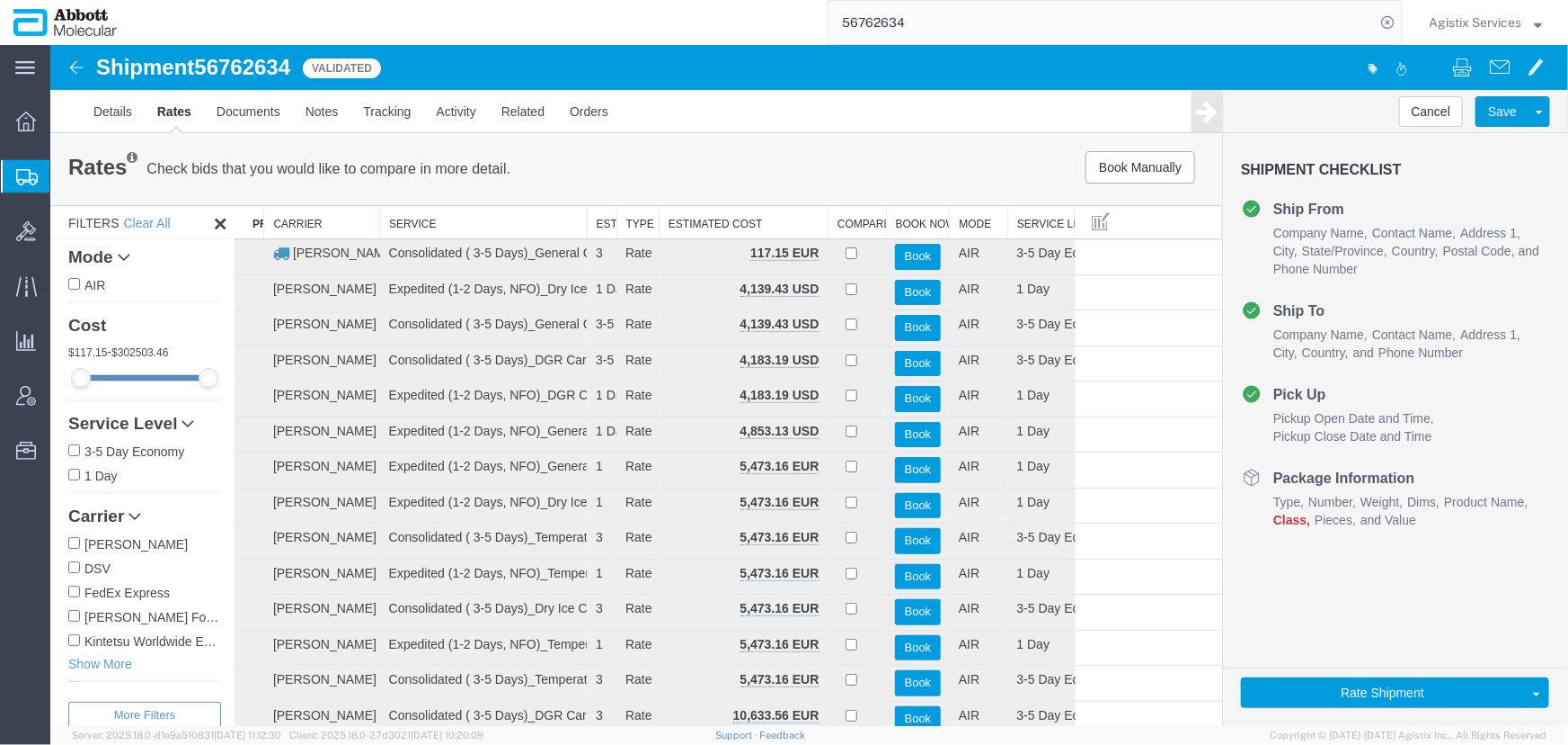
drag, startPoint x: 460, startPoint y: 224, endPoint x: 378, endPoint y: 222, distance: 82.0
click at [900, 256] on button "Book" at bounding box center [917, 256] width 46 height 26
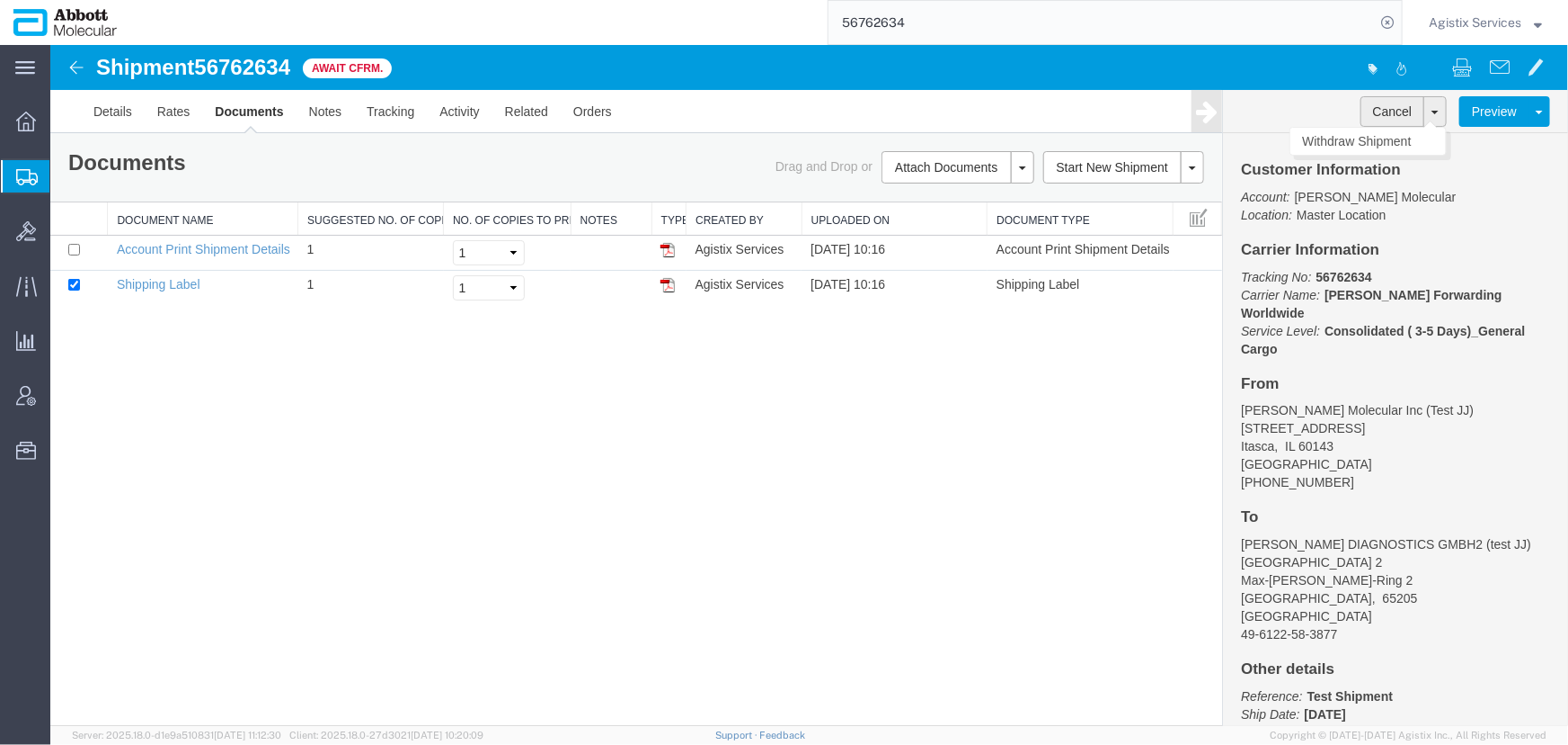
click at [1387, 105] on button "Cancel" at bounding box center [1392, 111] width 65 height 31
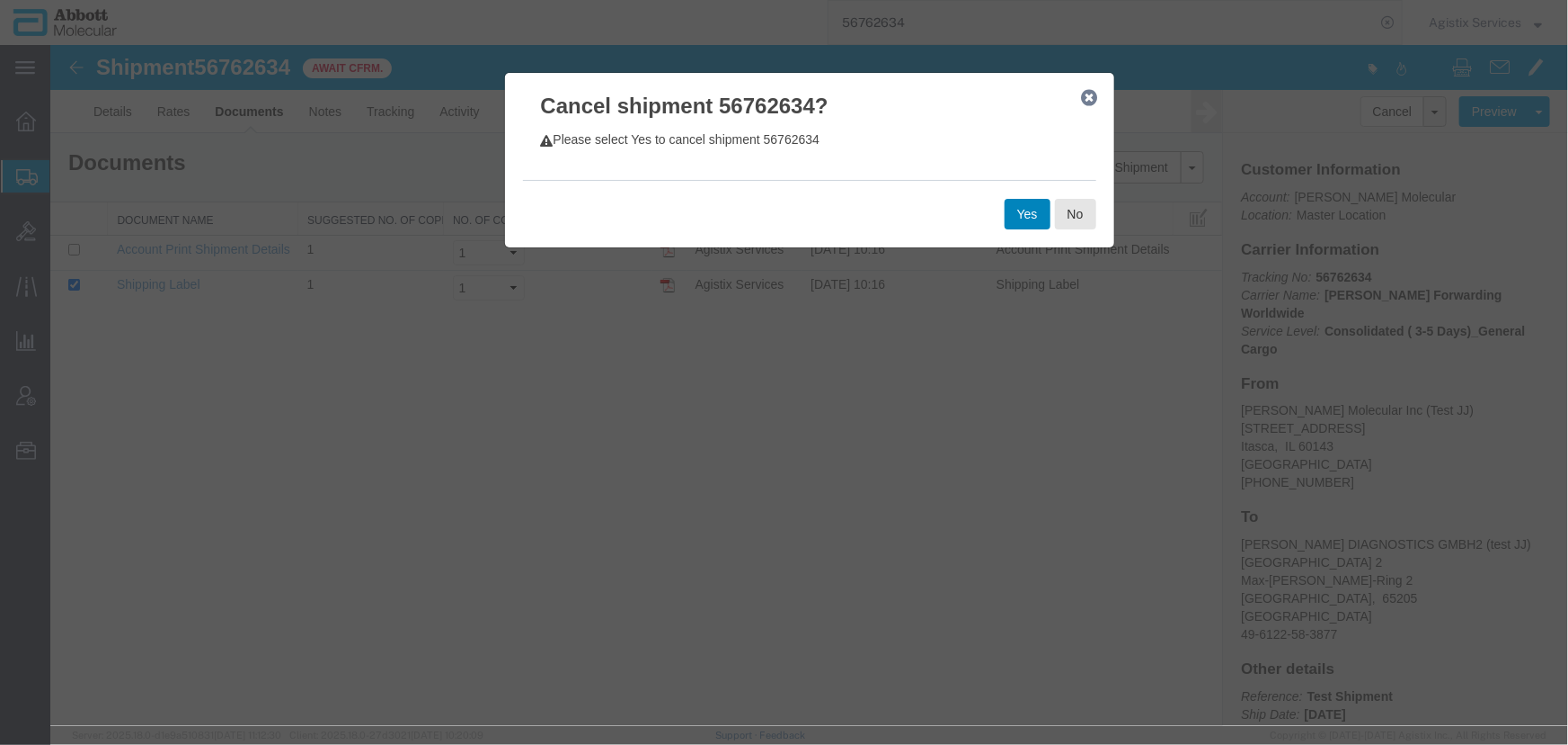
drag, startPoint x: 1021, startPoint y: 211, endPoint x: 1010, endPoint y: 211, distance: 11.0
click at [1018, 211] on button "Yes" at bounding box center [1027, 213] width 46 height 31
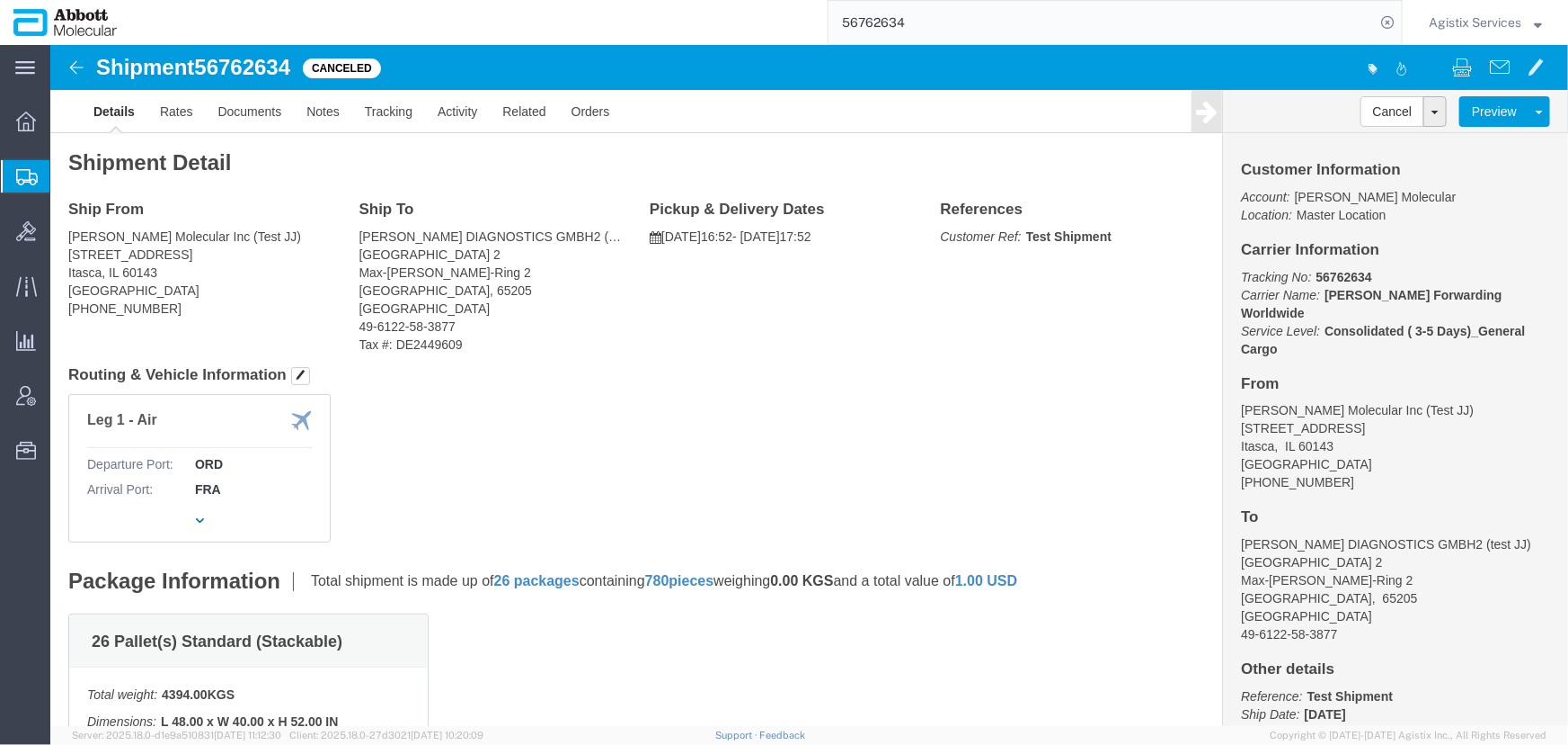
click at [1496, 28] on span "Agistix Services" at bounding box center [1475, 22] width 93 height 20
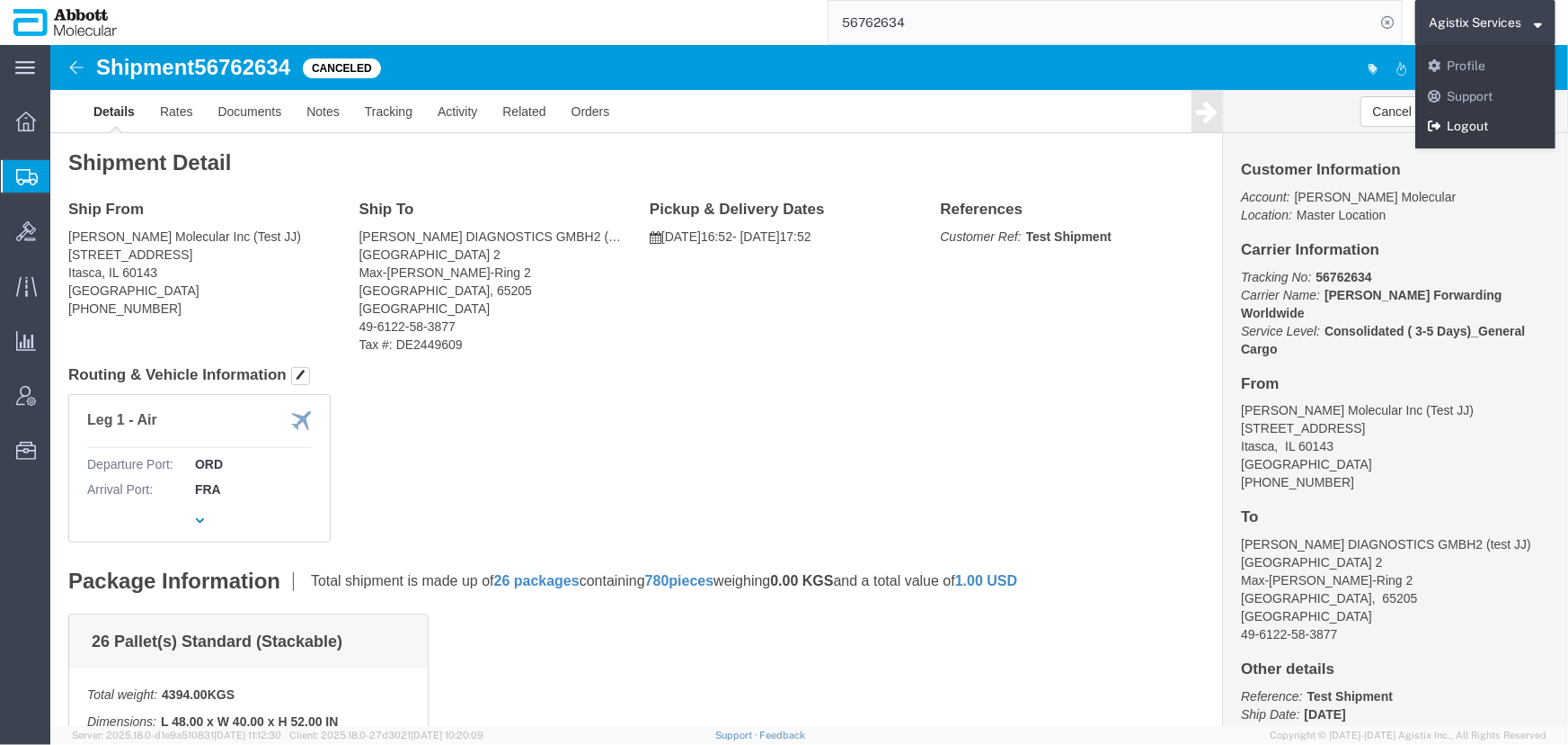
click at [1459, 125] on link "Logout" at bounding box center [1486, 127] width 141 height 31
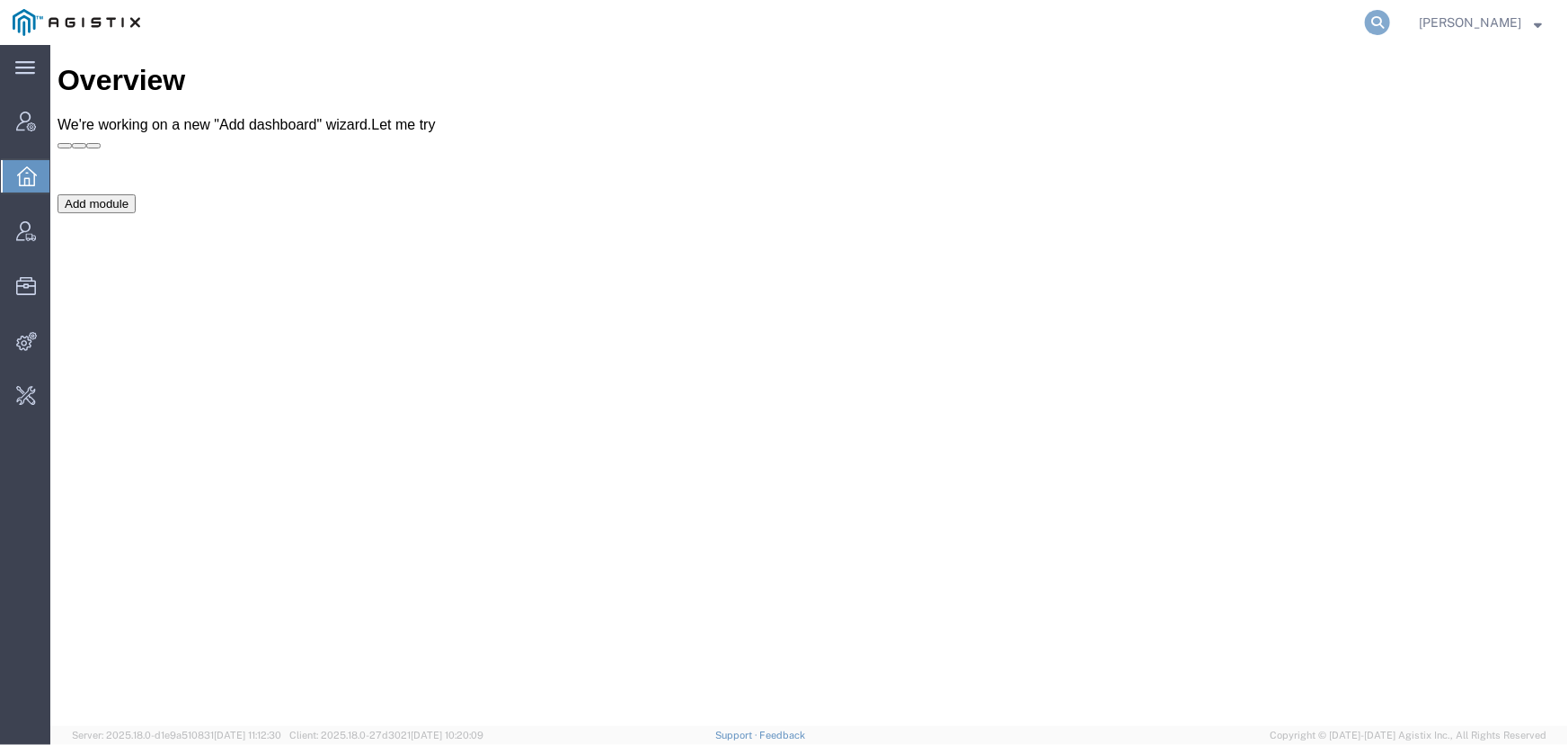
click at [1383, 17] on icon at bounding box center [1378, 22] width 25 height 25
type input "[EMAIL_ADDRESS][PERSON_NAME][DOMAIN_NAME]"
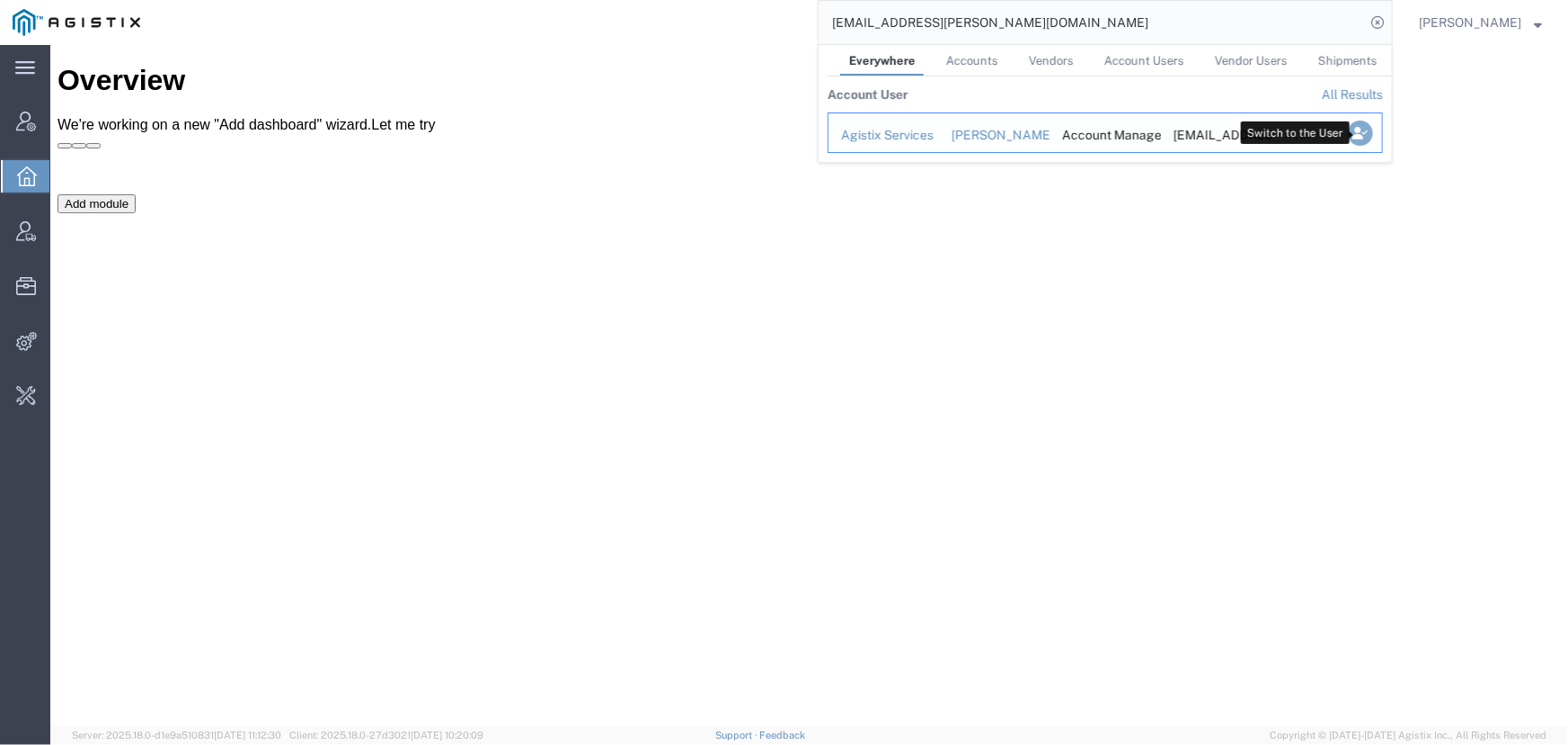
click at [1369, 129] on icon "Search Results" at bounding box center [1360, 133] width 25 height 25
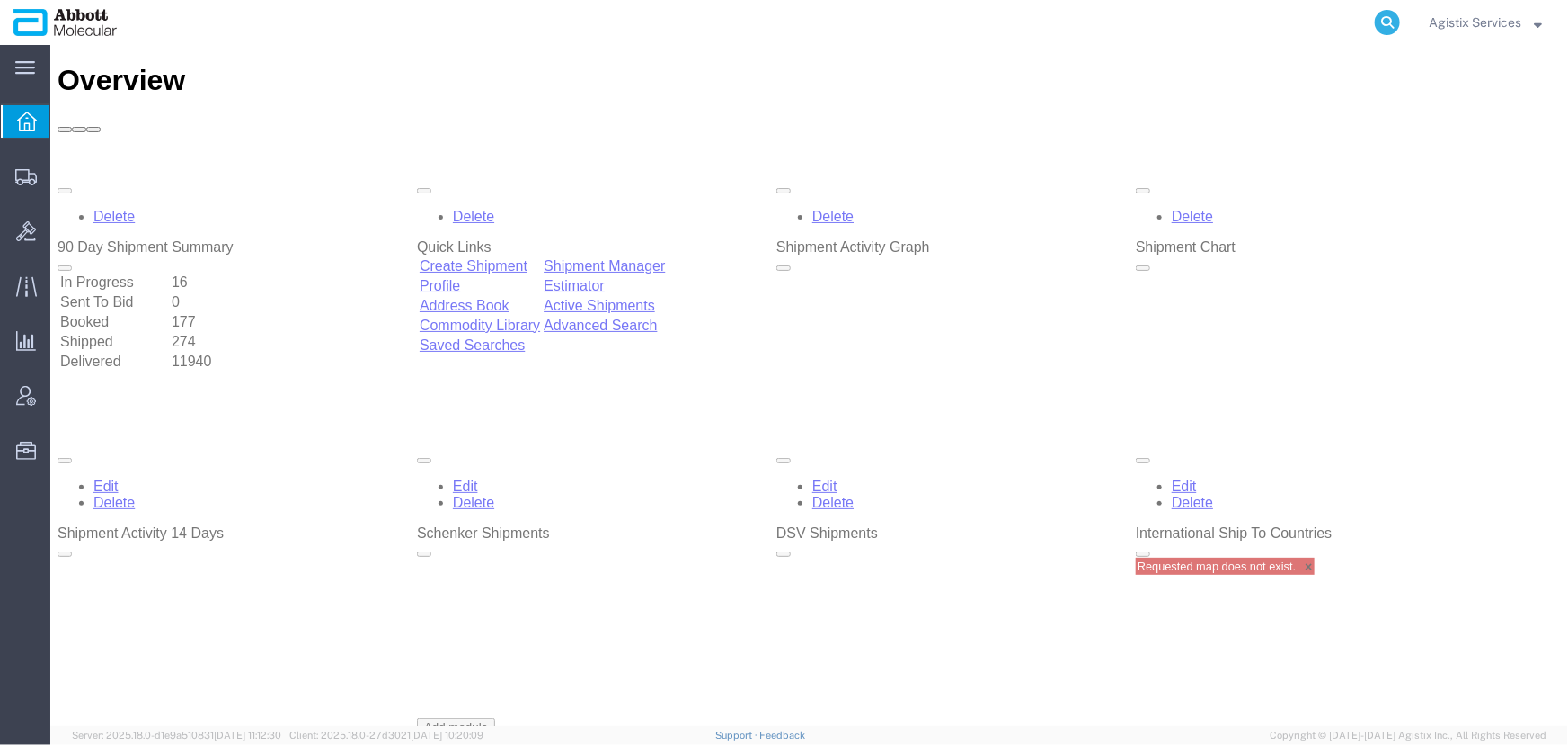
click at [1380, 22] on icon at bounding box center [1387, 22] width 25 height 25
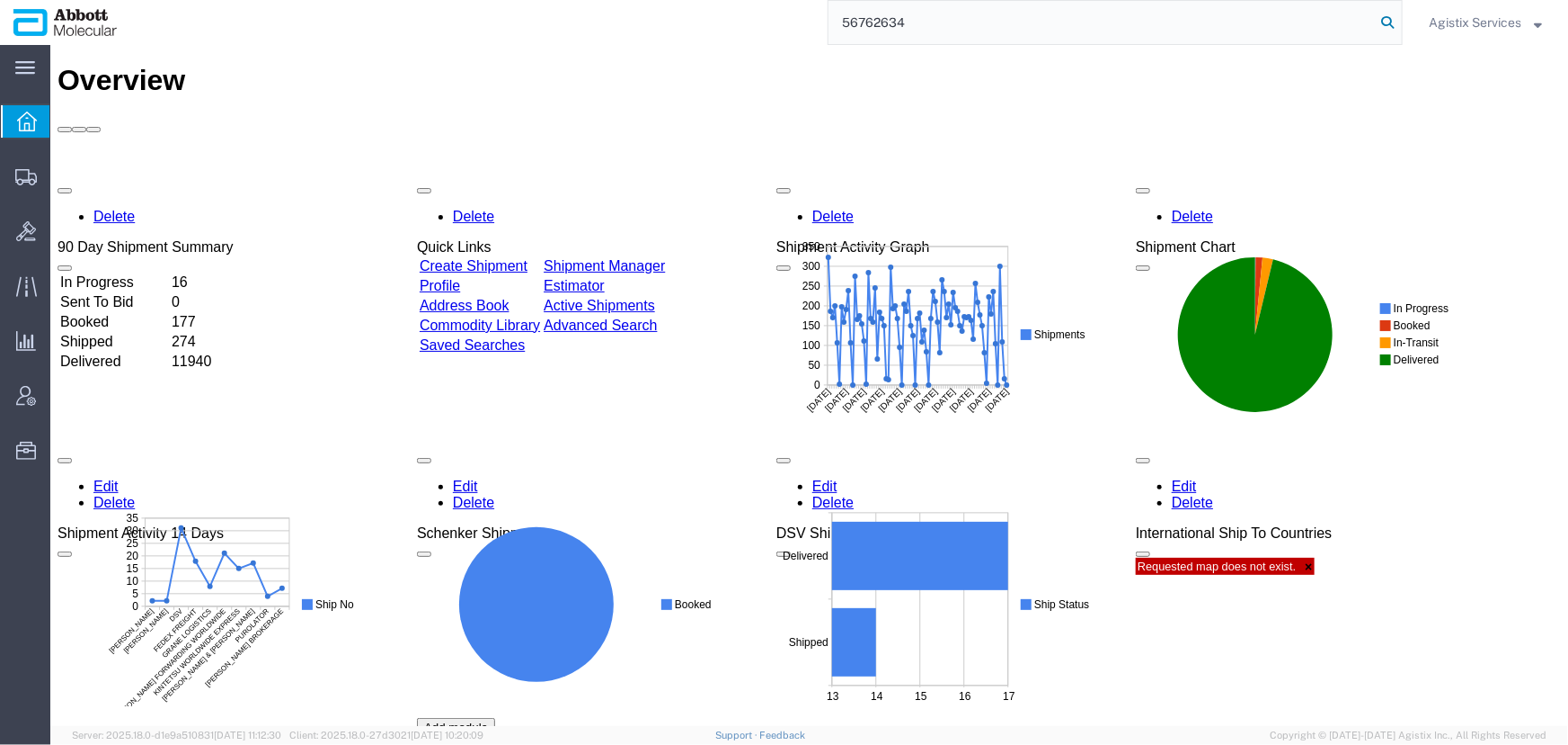
type input "56762634"
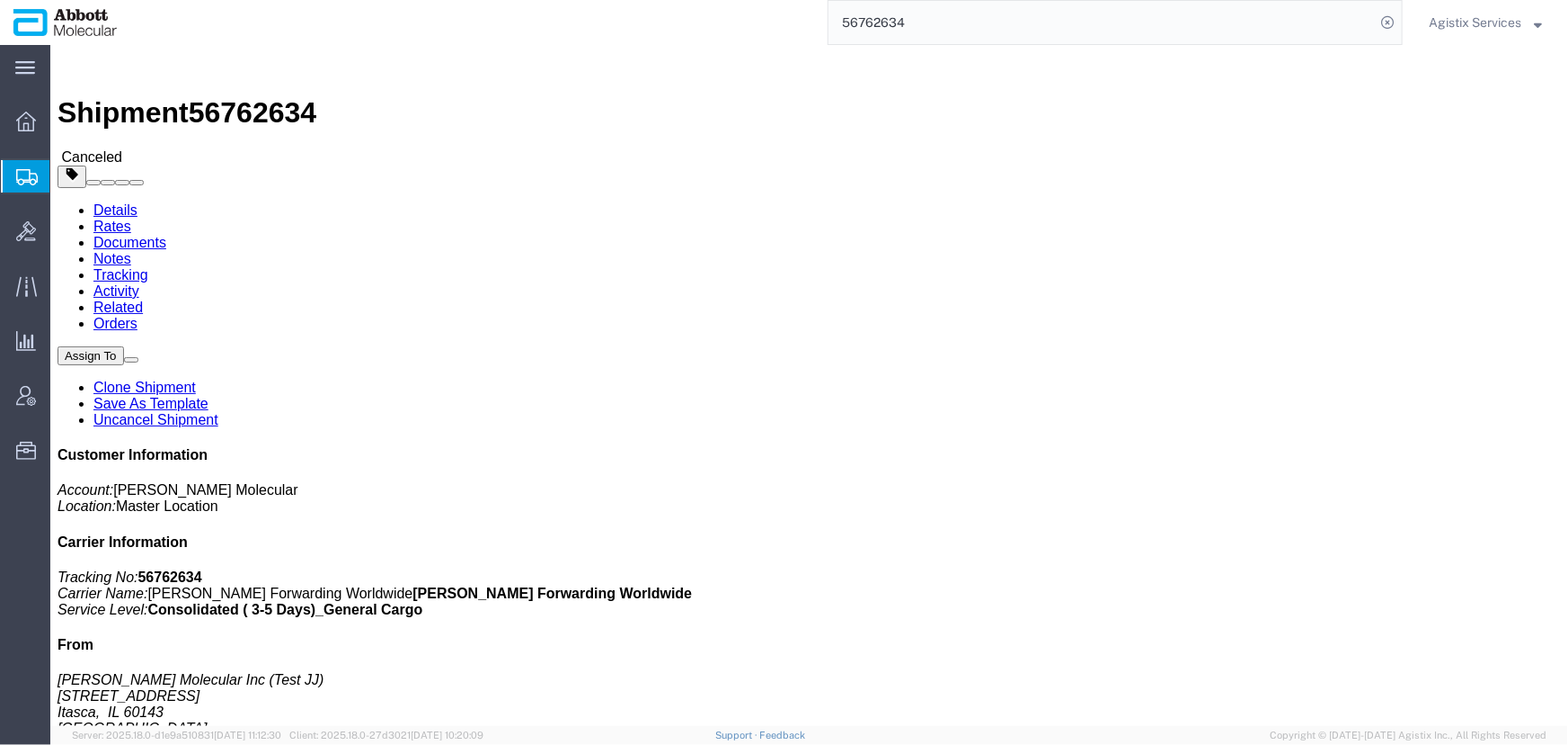
click link "Clone Shipment"
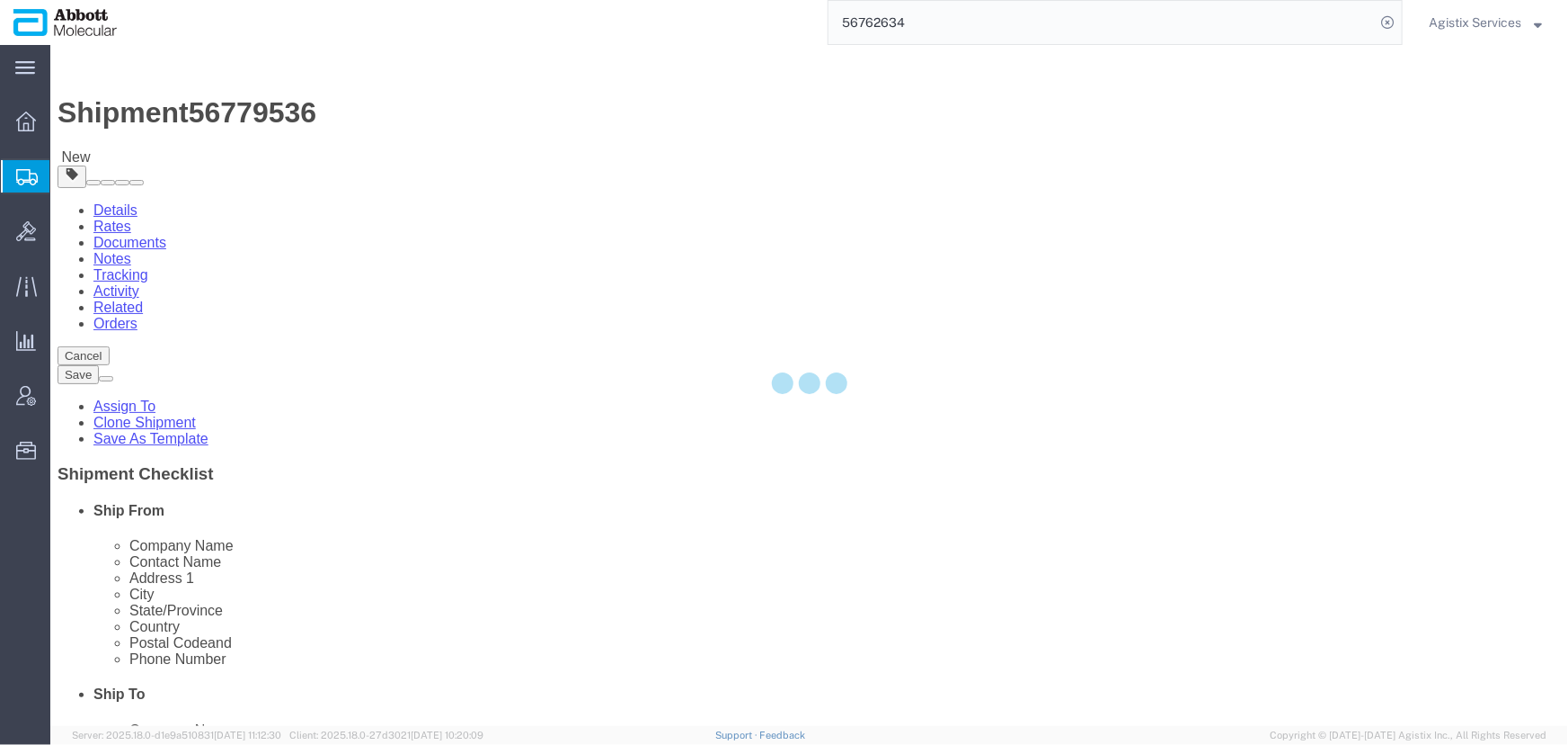
select select "48454"
select select
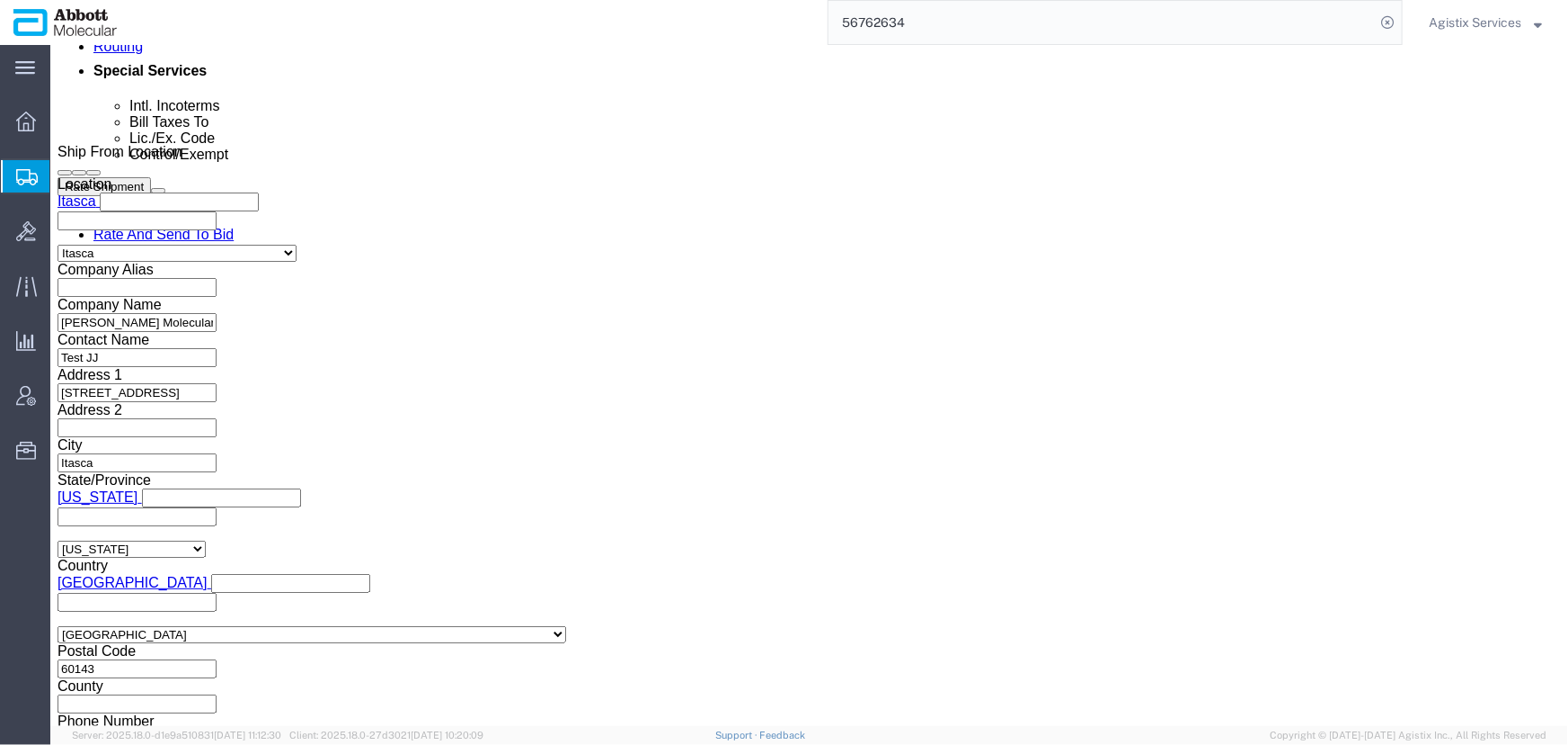
scroll to position [1205, 0]
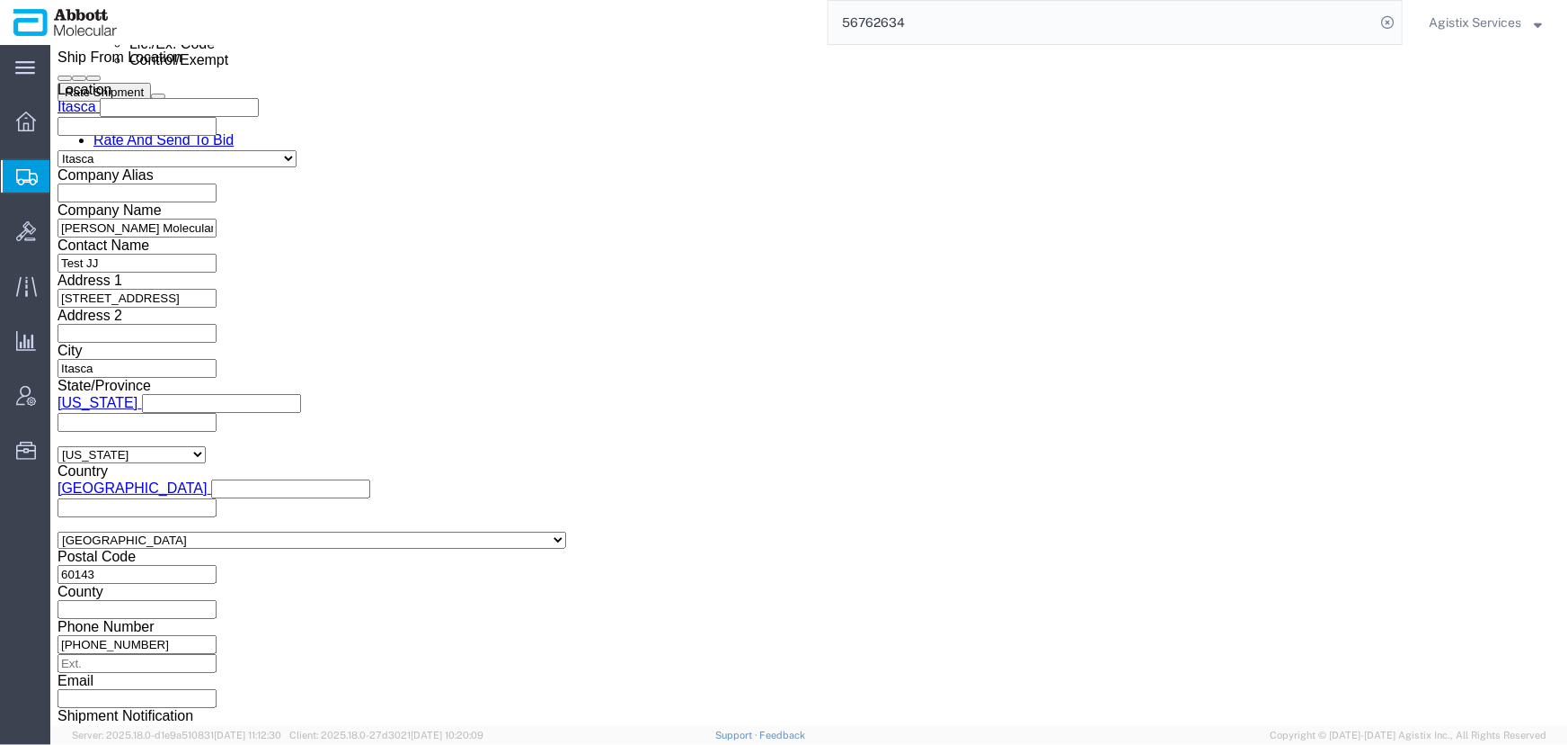
click link "Package Information"
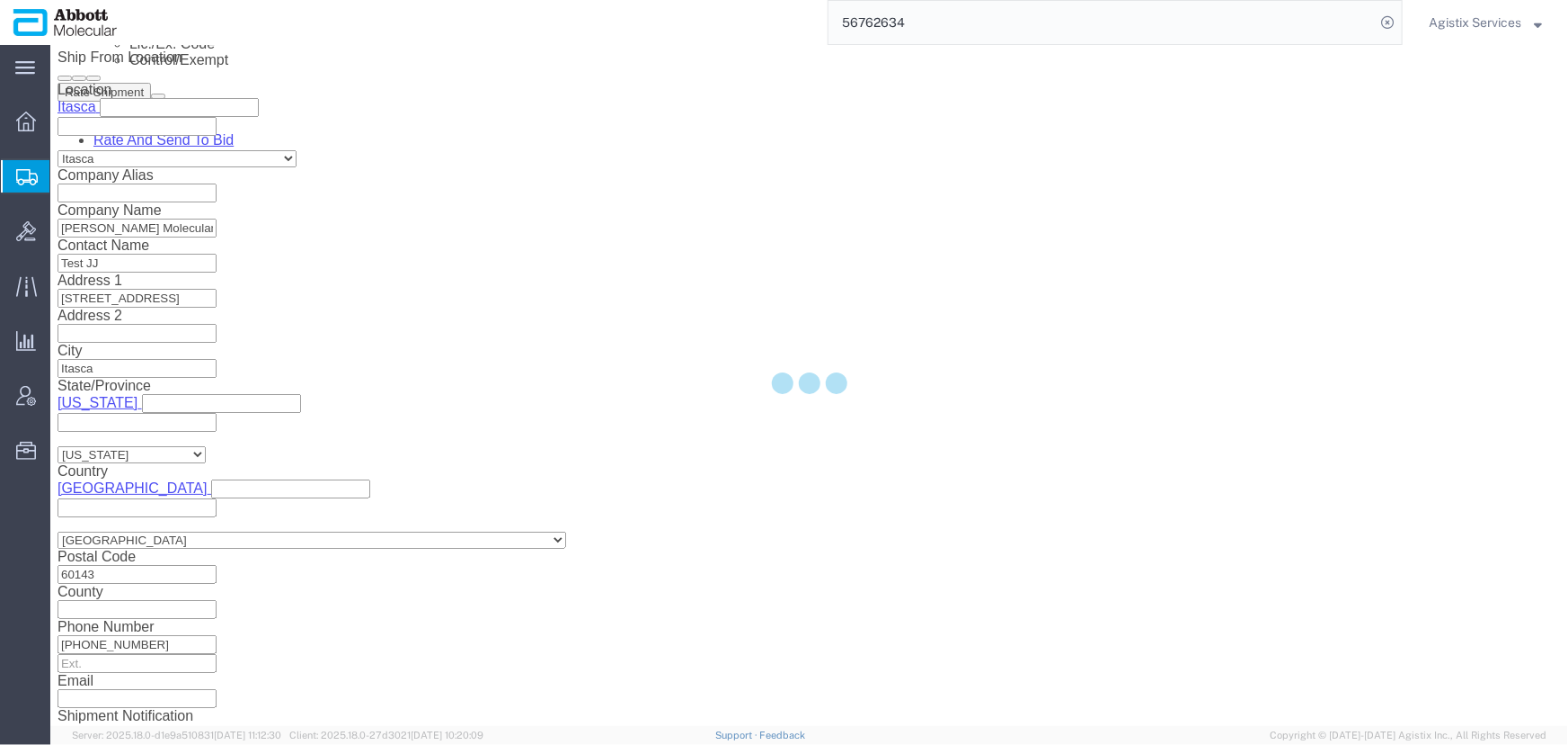
scroll to position [104, 0]
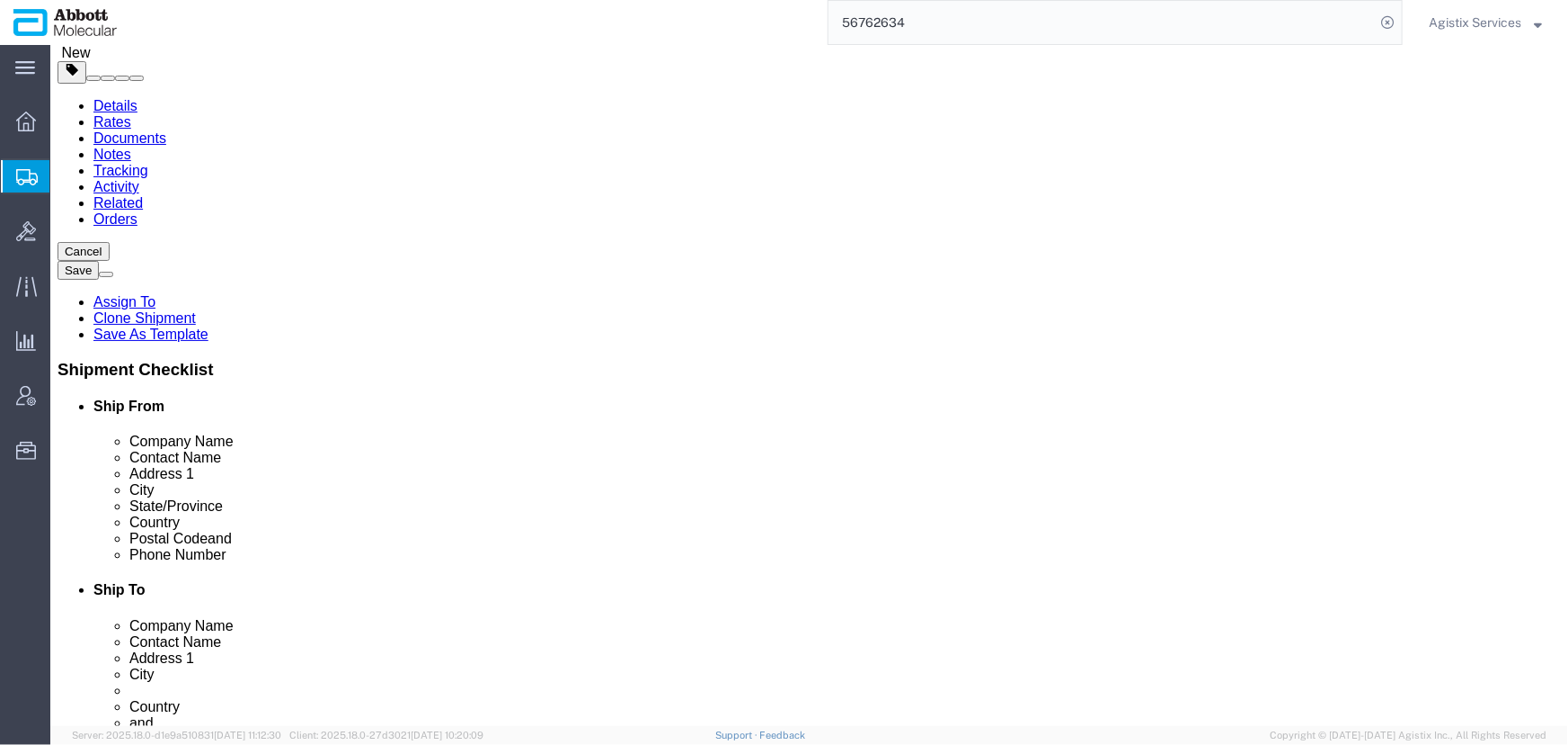
click dt "Pieces:"
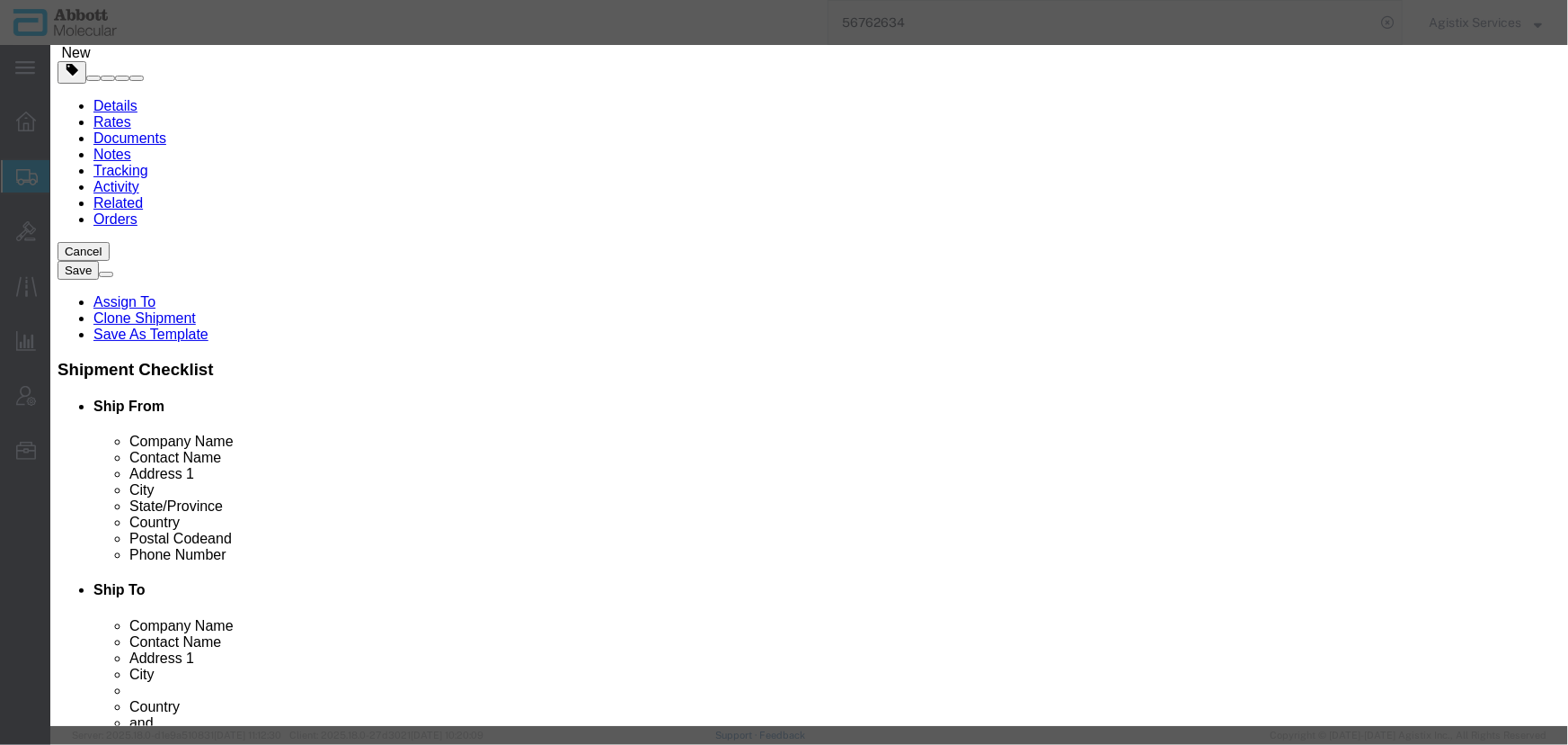
drag, startPoint x: 514, startPoint y: 171, endPoint x: 360, endPoint y: 172, distance: 154.0
click div "Pieces 780.00 Select Bag Barrels 100Board Feet Bottle Box Blister Pack Carats C…"
drag, startPoint x: 522, startPoint y: 212, endPoint x: 296, endPoint y: 213, distance: 226.0
click div "Total Value 1.00 Select ADP AED AFN ALL AMD AOA ARS ATS AUD AWG AZN BAM BBD BDT…"
click button "Save & Close"
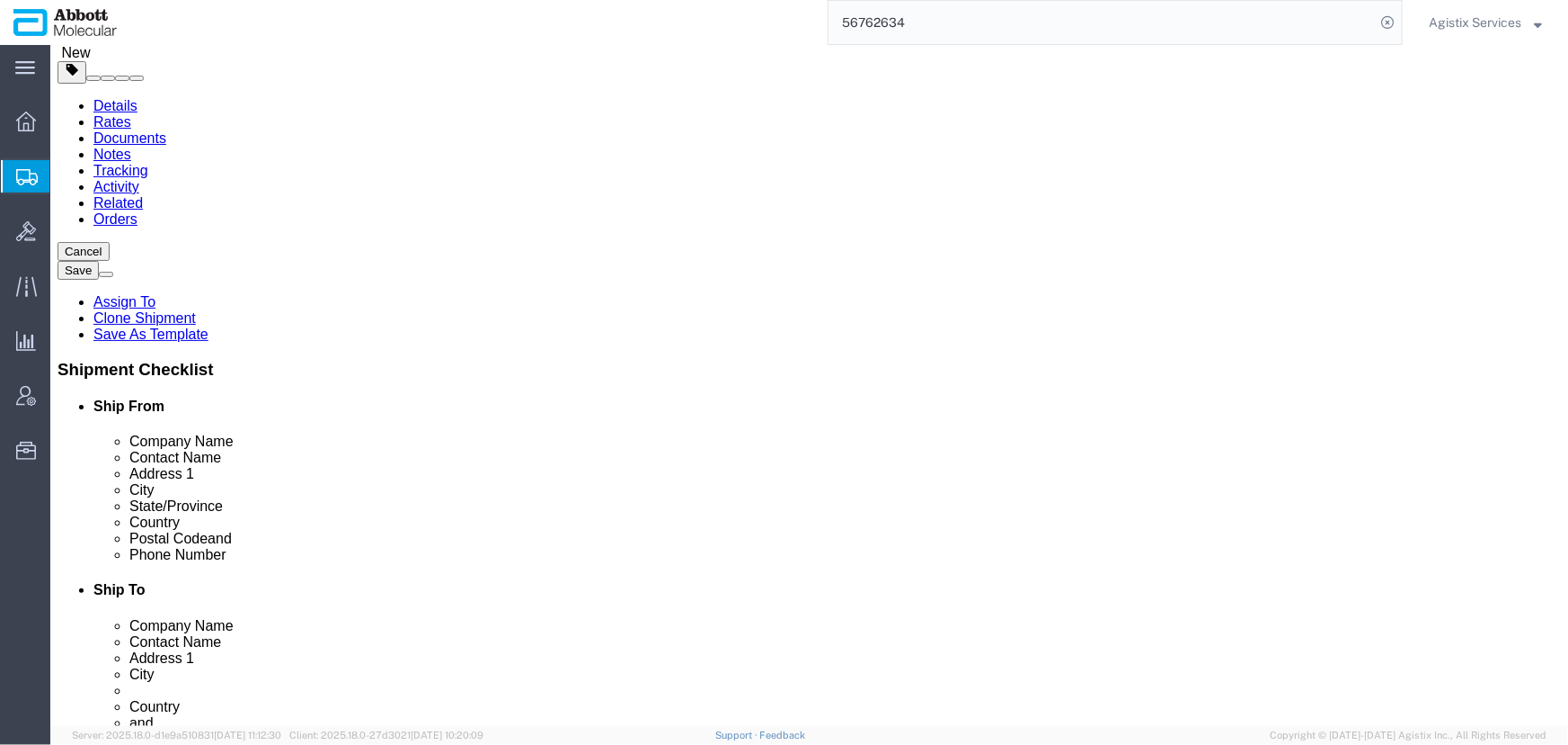
click button "Rate Shipment"
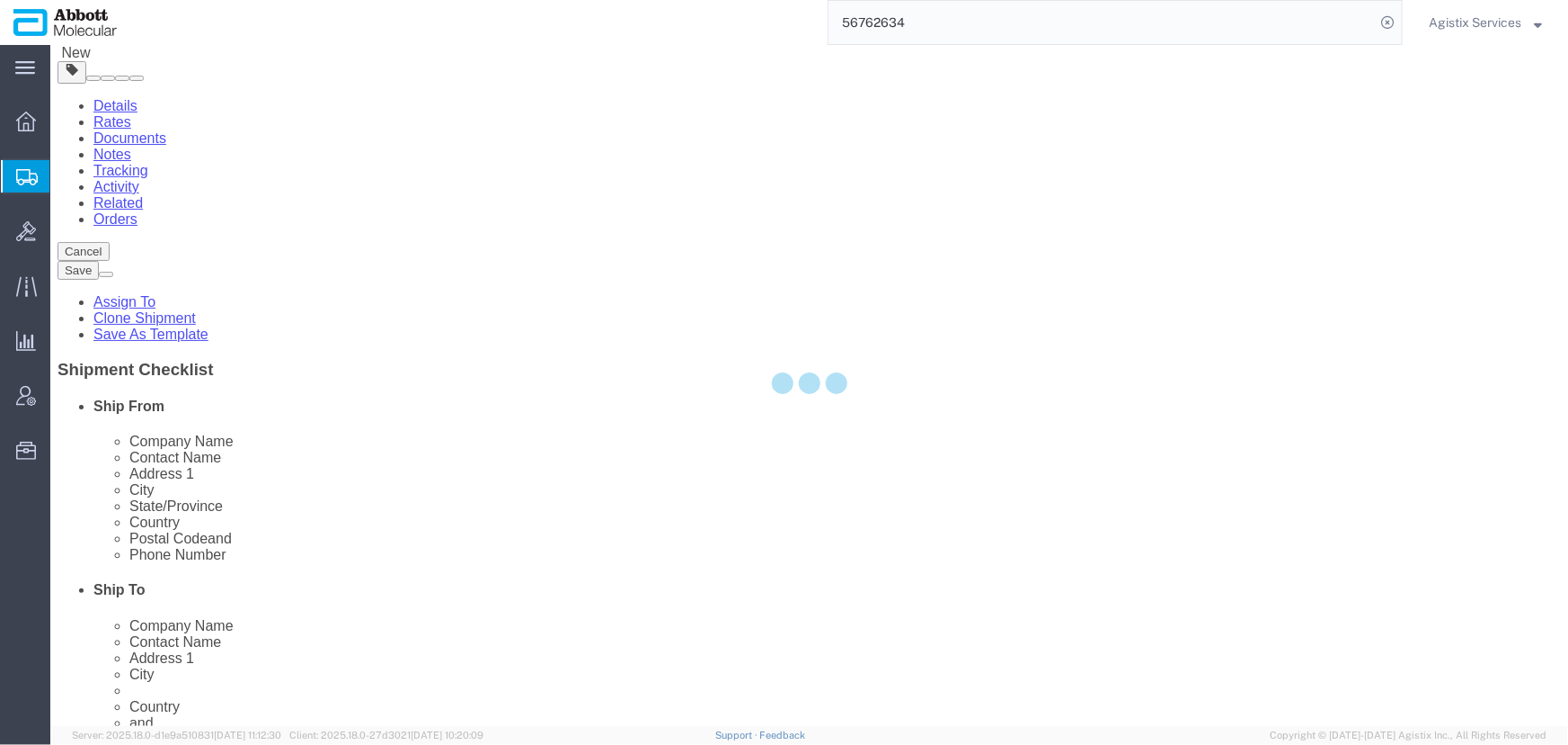
scroll to position [68, 0]
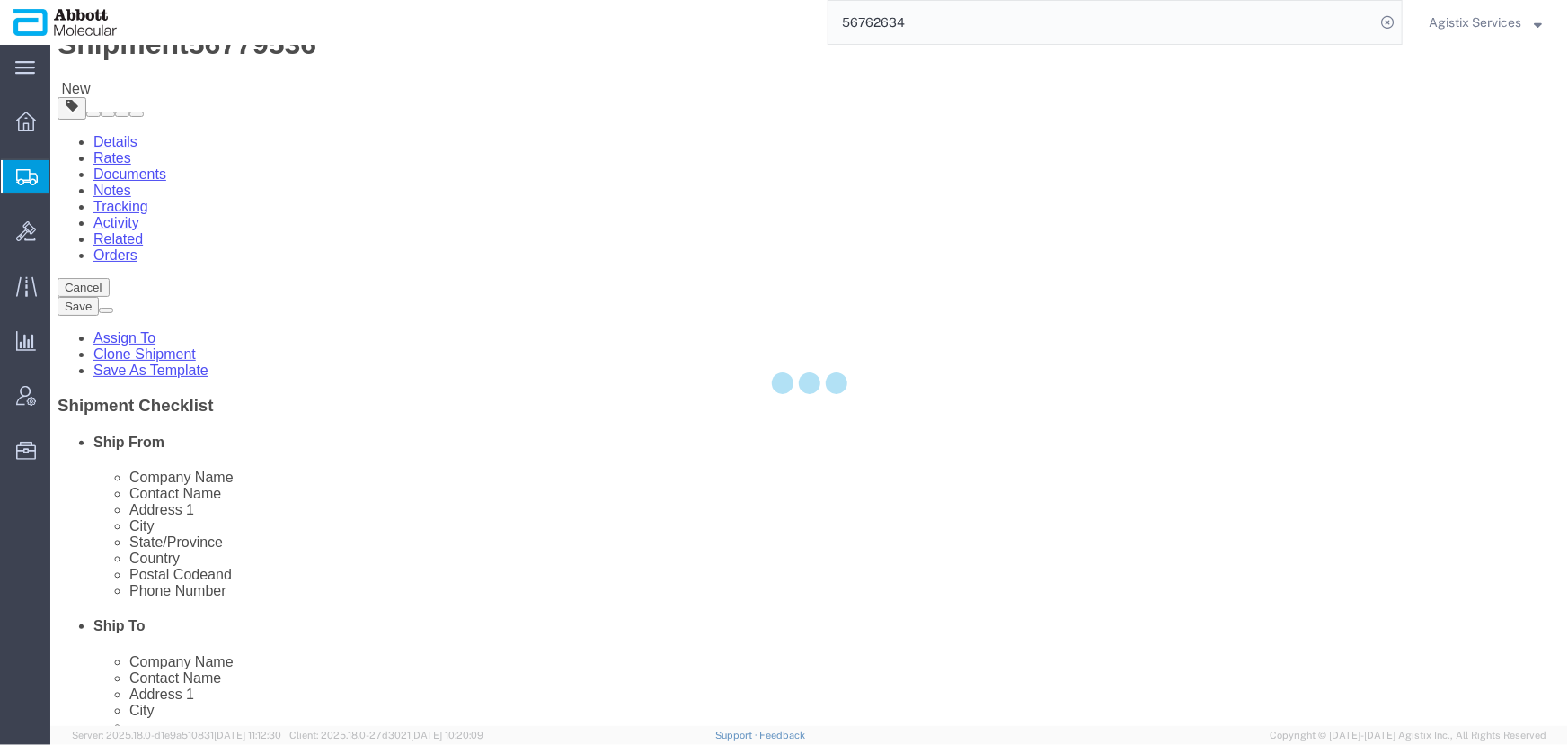
select select "PSST"
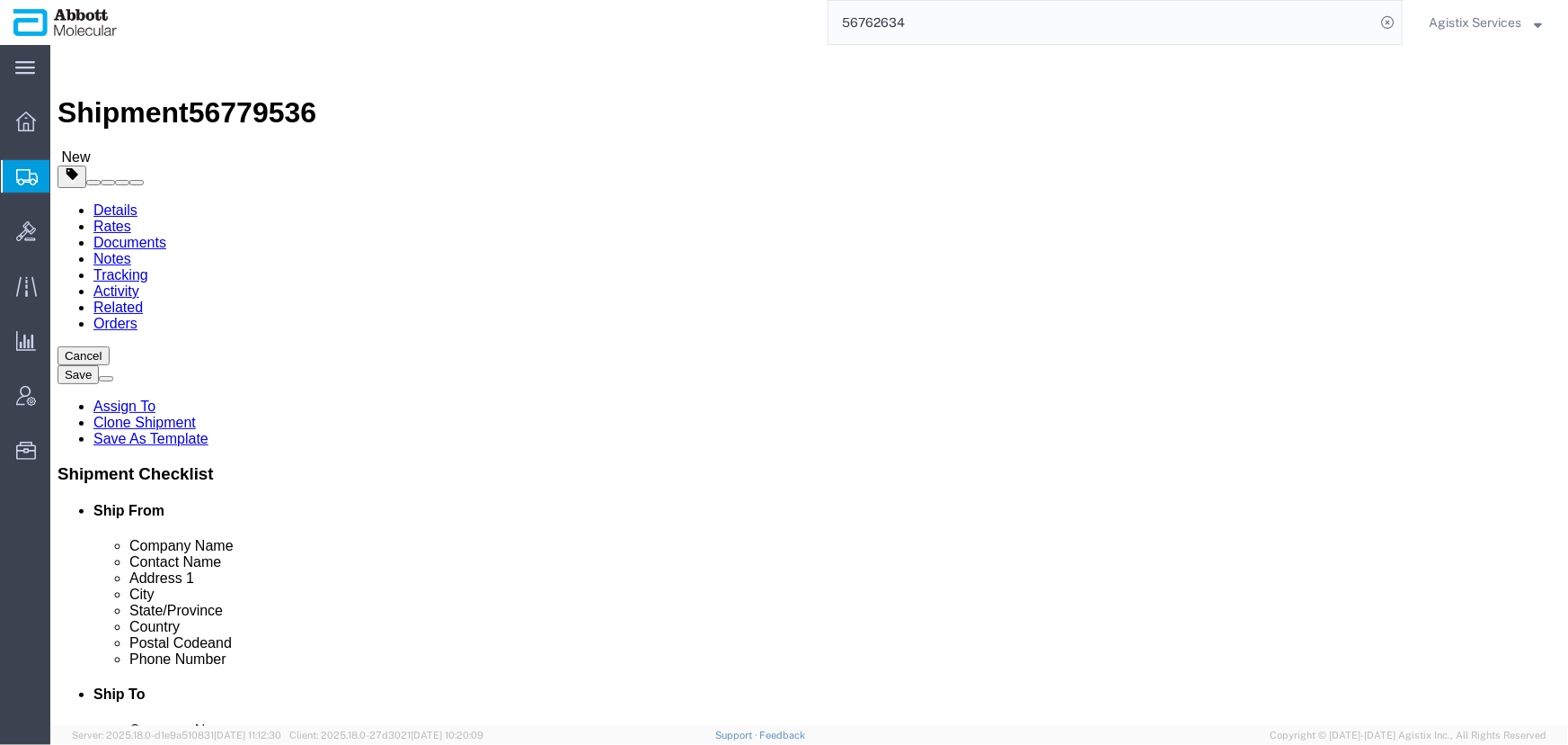
scroll to position [0, 0]
click at [1464, 28] on span "Agistix Services" at bounding box center [1475, 22] width 93 height 20
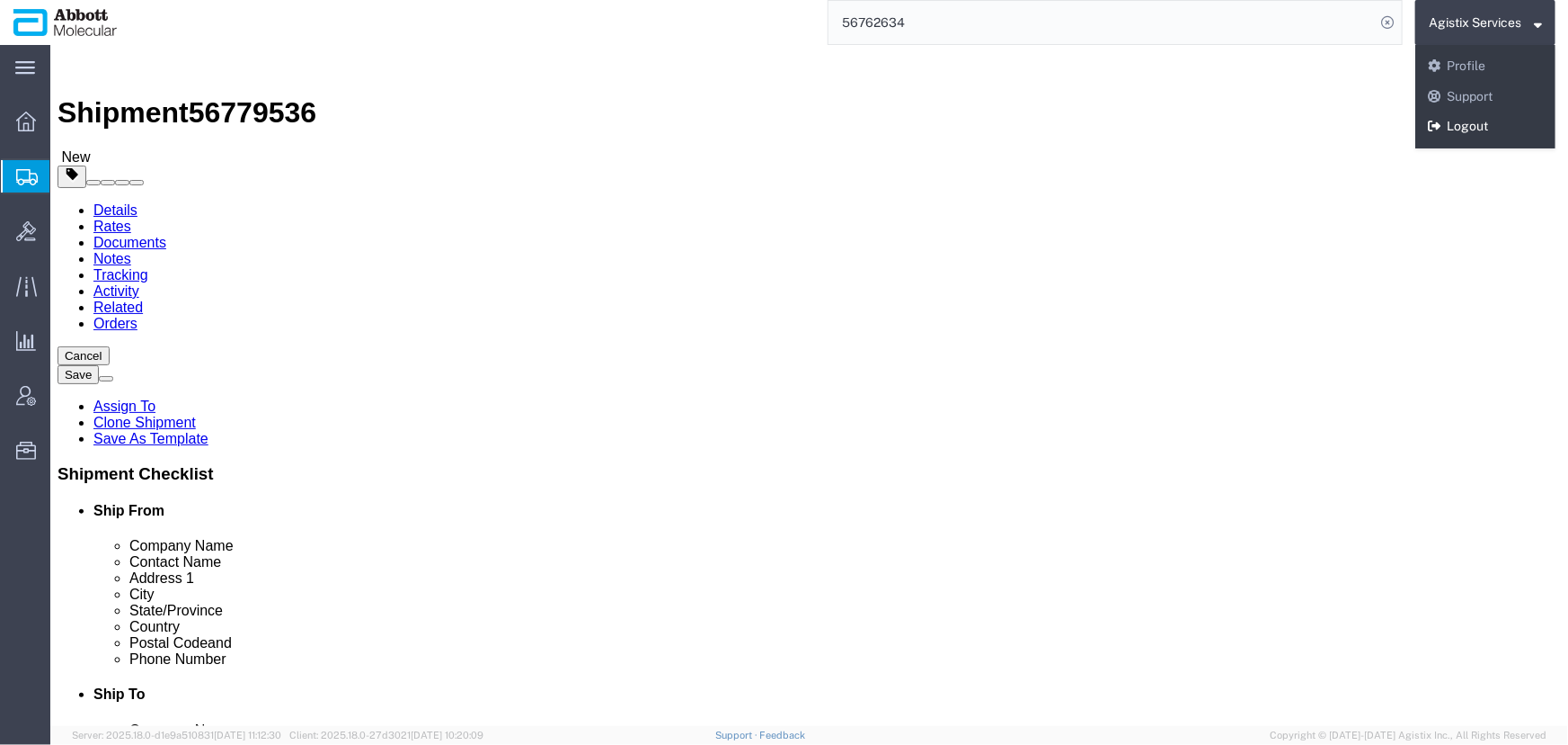
drag, startPoint x: 1469, startPoint y: 119, endPoint x: 1211, endPoint y: 26, distance: 274.2
click at [1469, 119] on link "Logout" at bounding box center [1486, 127] width 141 height 31
